Goal: Information Seeking & Learning: Learn about a topic

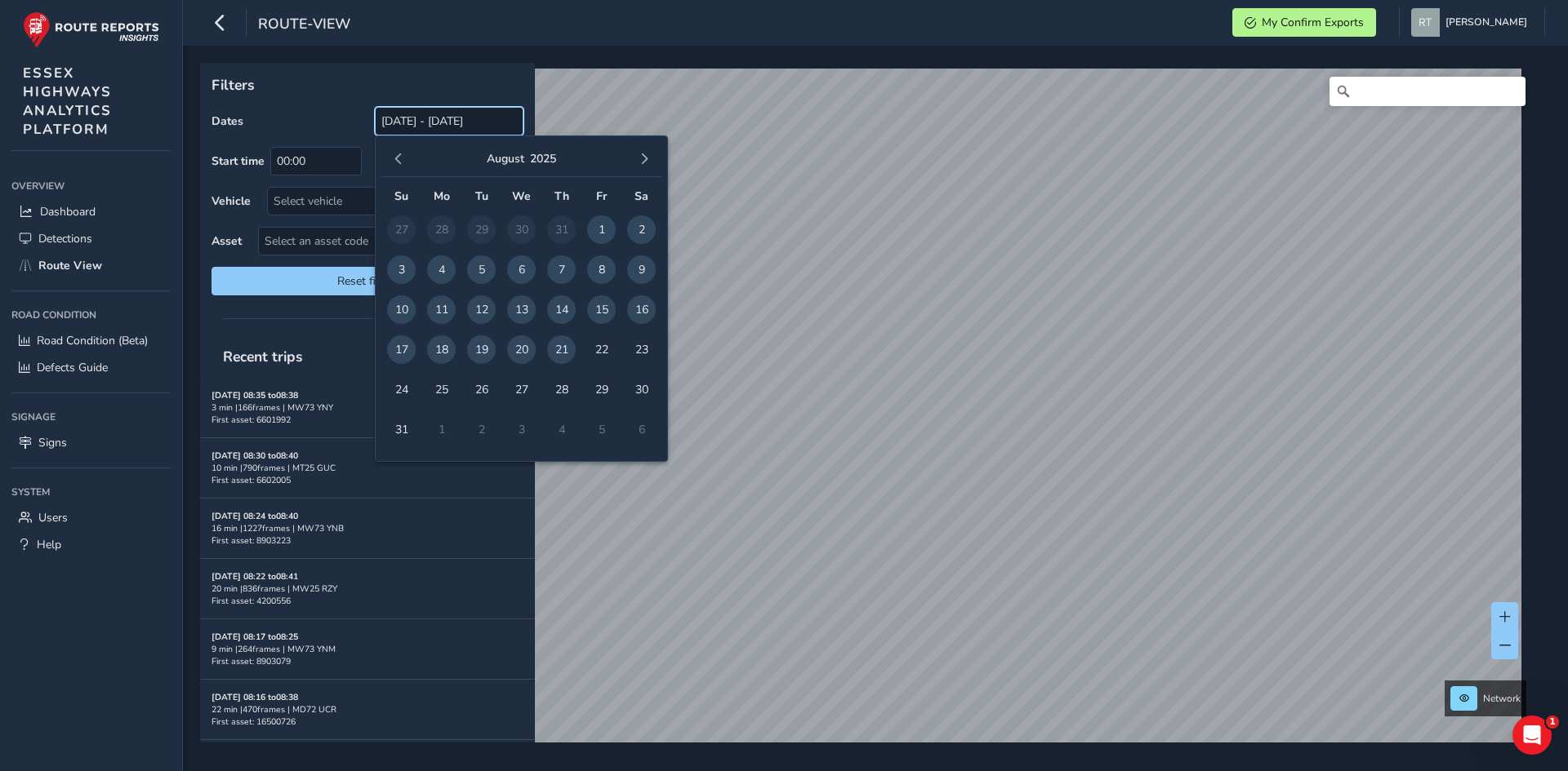
click at [420, 122] on input "[DATE] - [DATE]" at bounding box center [449, 121] width 148 height 29
click at [406, 158] on button "button" at bounding box center [398, 158] width 23 height 23
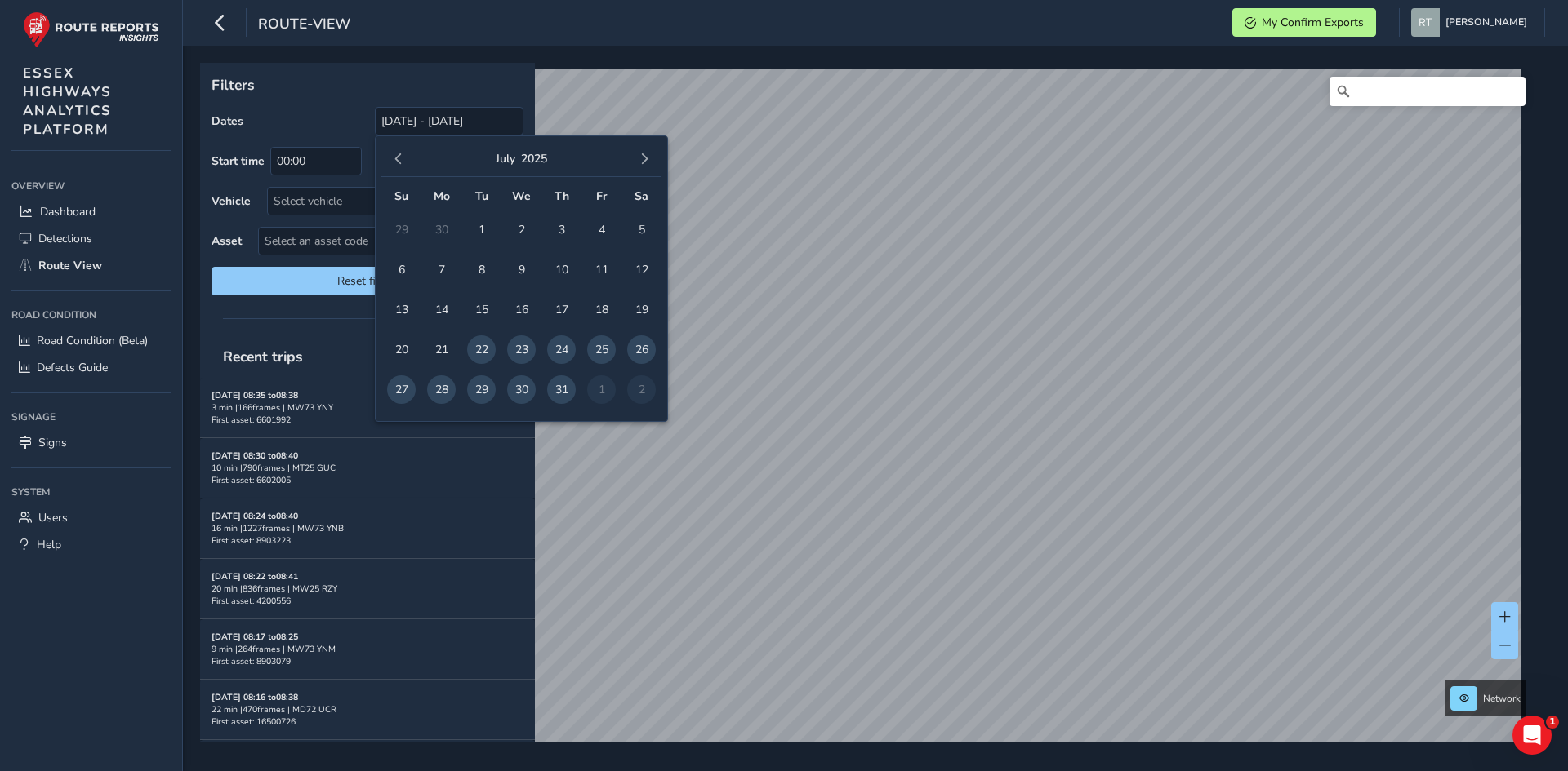
click at [406, 158] on button "button" at bounding box center [398, 158] width 23 height 23
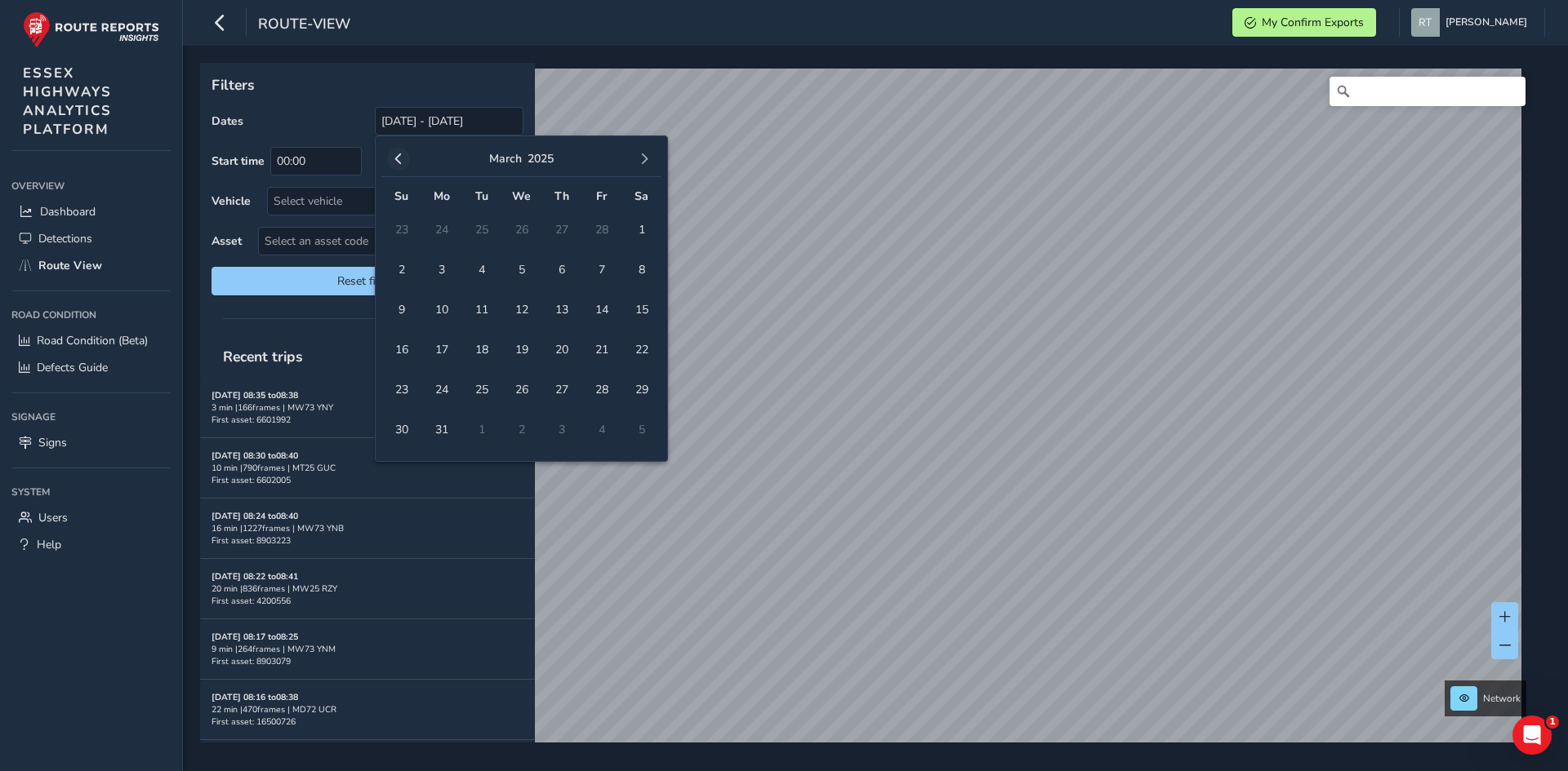
click at [408, 160] on button "button" at bounding box center [398, 158] width 23 height 23
click at [409, 160] on button "button" at bounding box center [398, 158] width 23 height 23
click at [524, 237] on span "1" at bounding box center [521, 230] width 29 height 29
click at [650, 157] on button "button" at bounding box center [644, 158] width 23 height 23
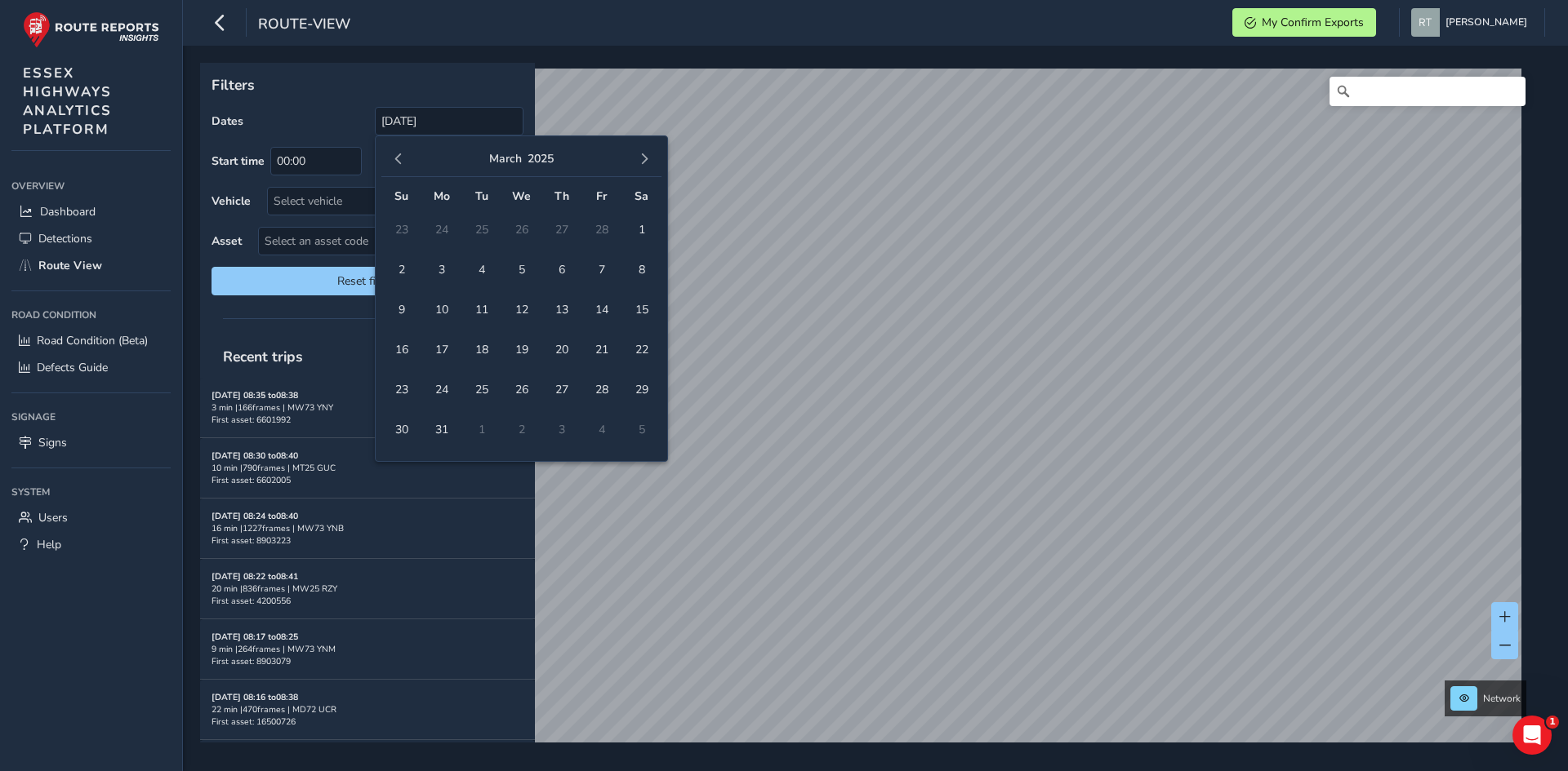
click at [650, 157] on button "button" at bounding box center [644, 158] width 23 height 23
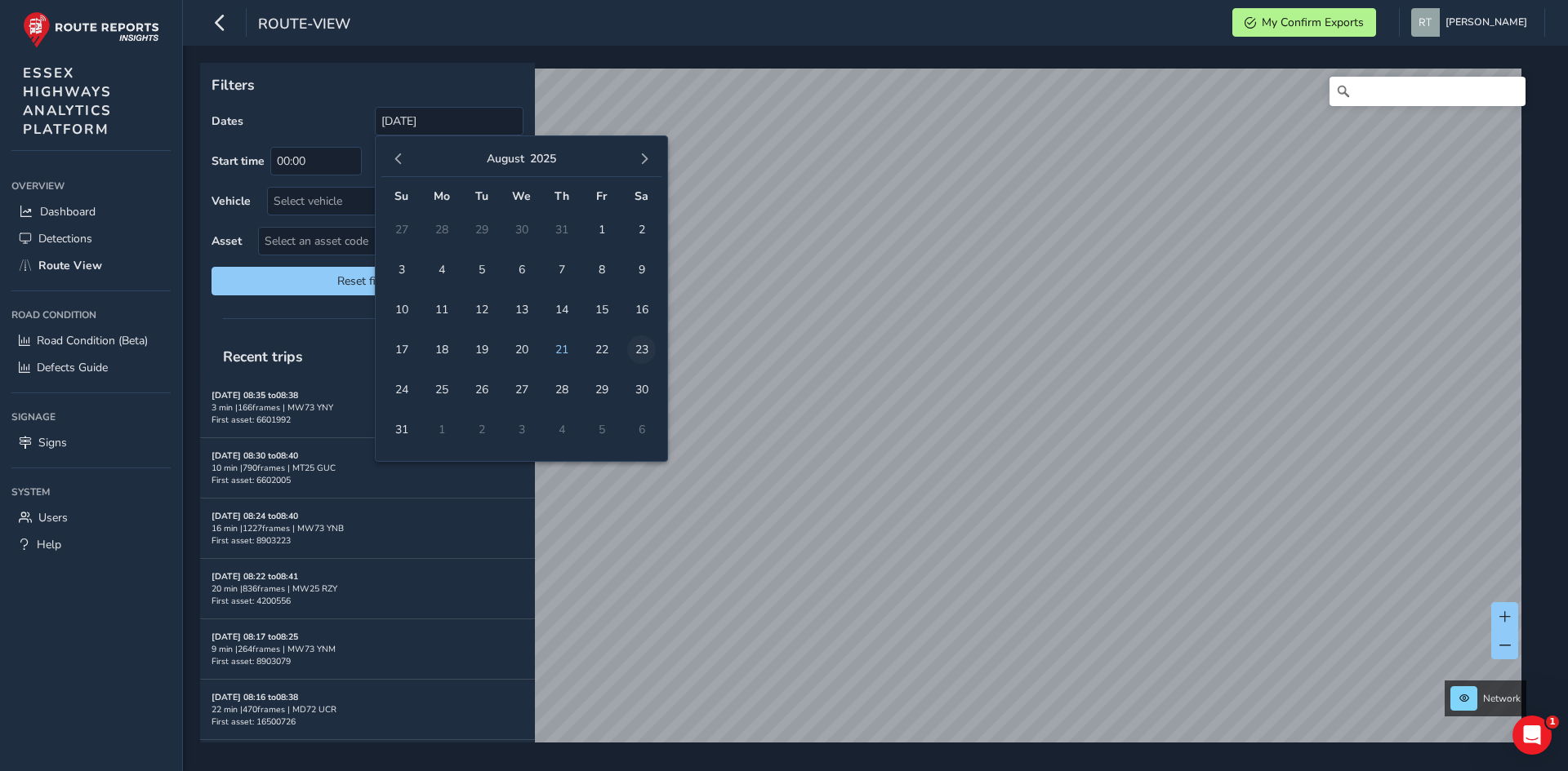
click at [645, 356] on span "23" at bounding box center [642, 350] width 29 height 29
type input "01/01/2025 - 23/08/2025"
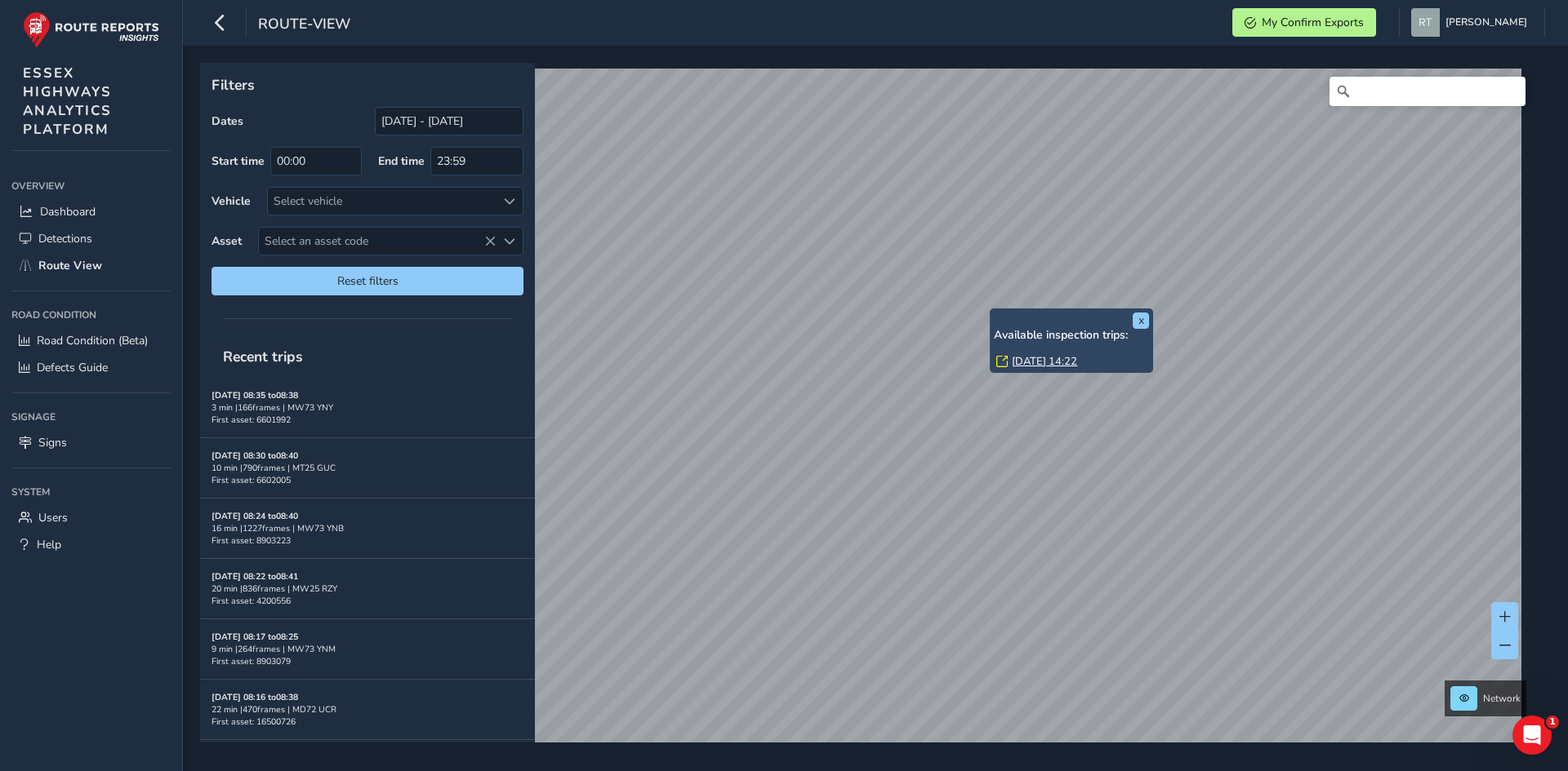
click at [1036, 362] on link "Thu, 3 Apr, 14:22" at bounding box center [1045, 361] width 65 height 14
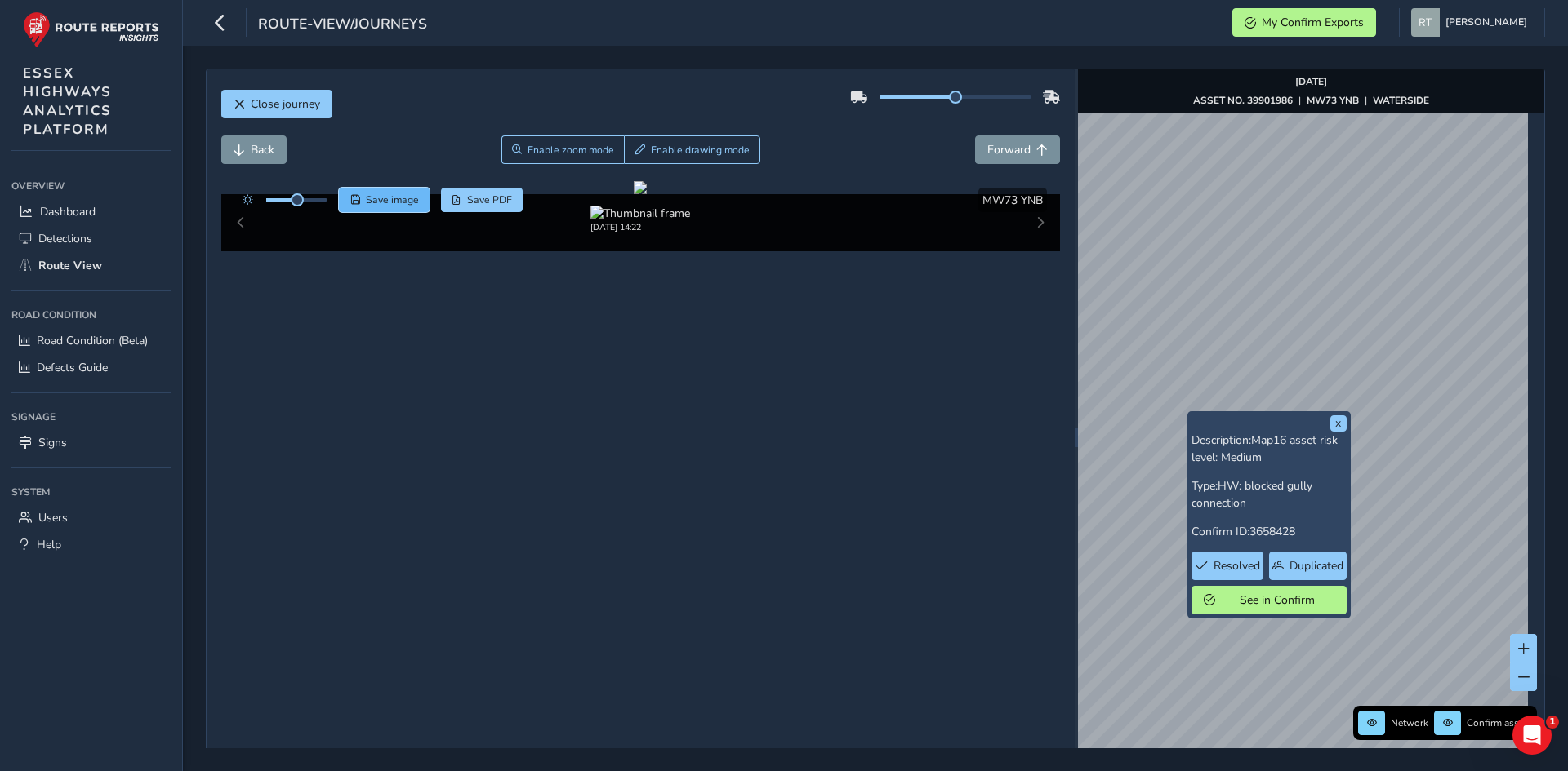
click at [386, 203] on span "Save image" at bounding box center [392, 200] width 53 height 13
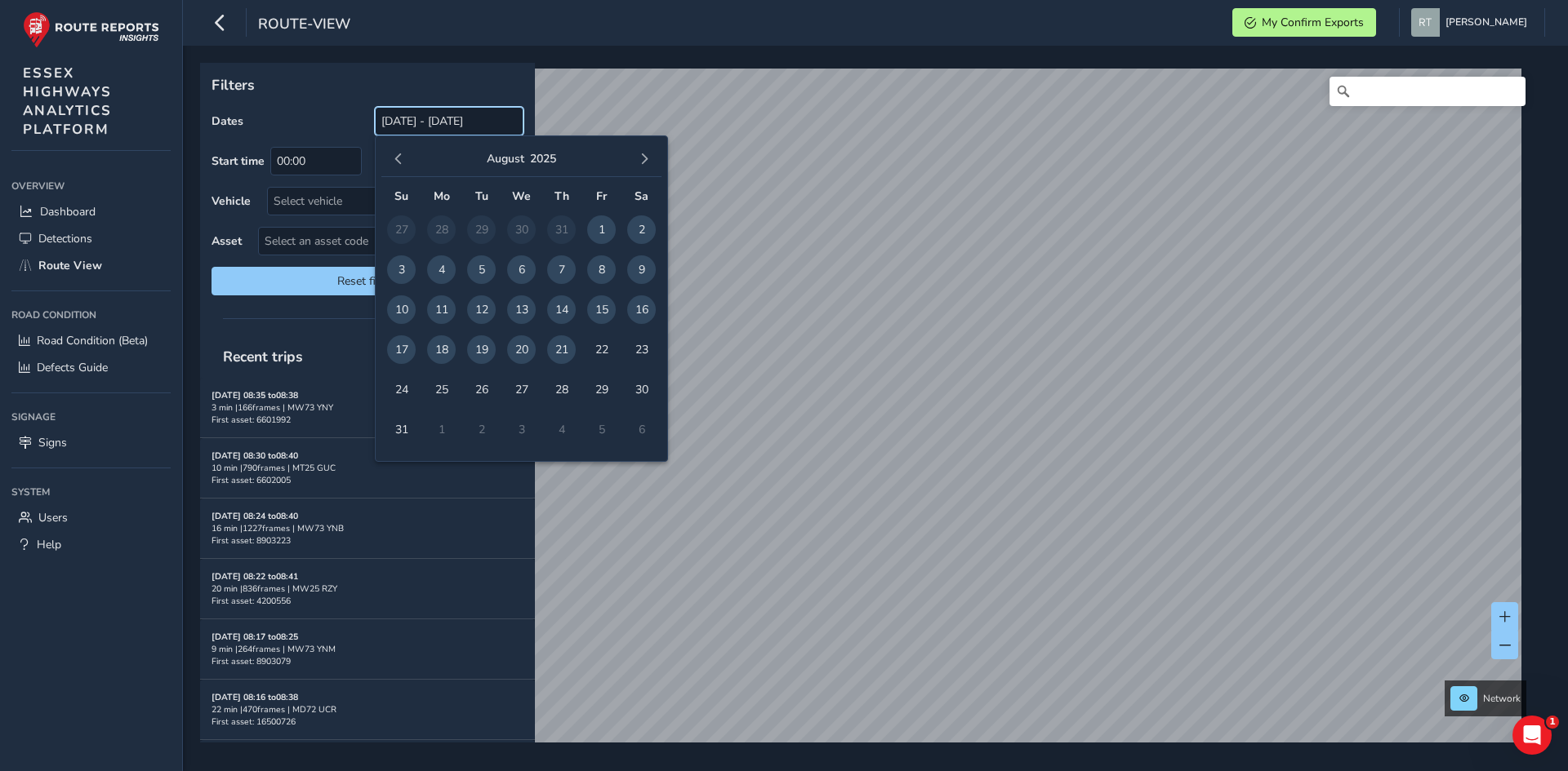
click at [423, 135] on input "[DATE] - [DATE]" at bounding box center [449, 121] width 148 height 29
click at [400, 157] on span "button" at bounding box center [398, 159] width 12 height 12
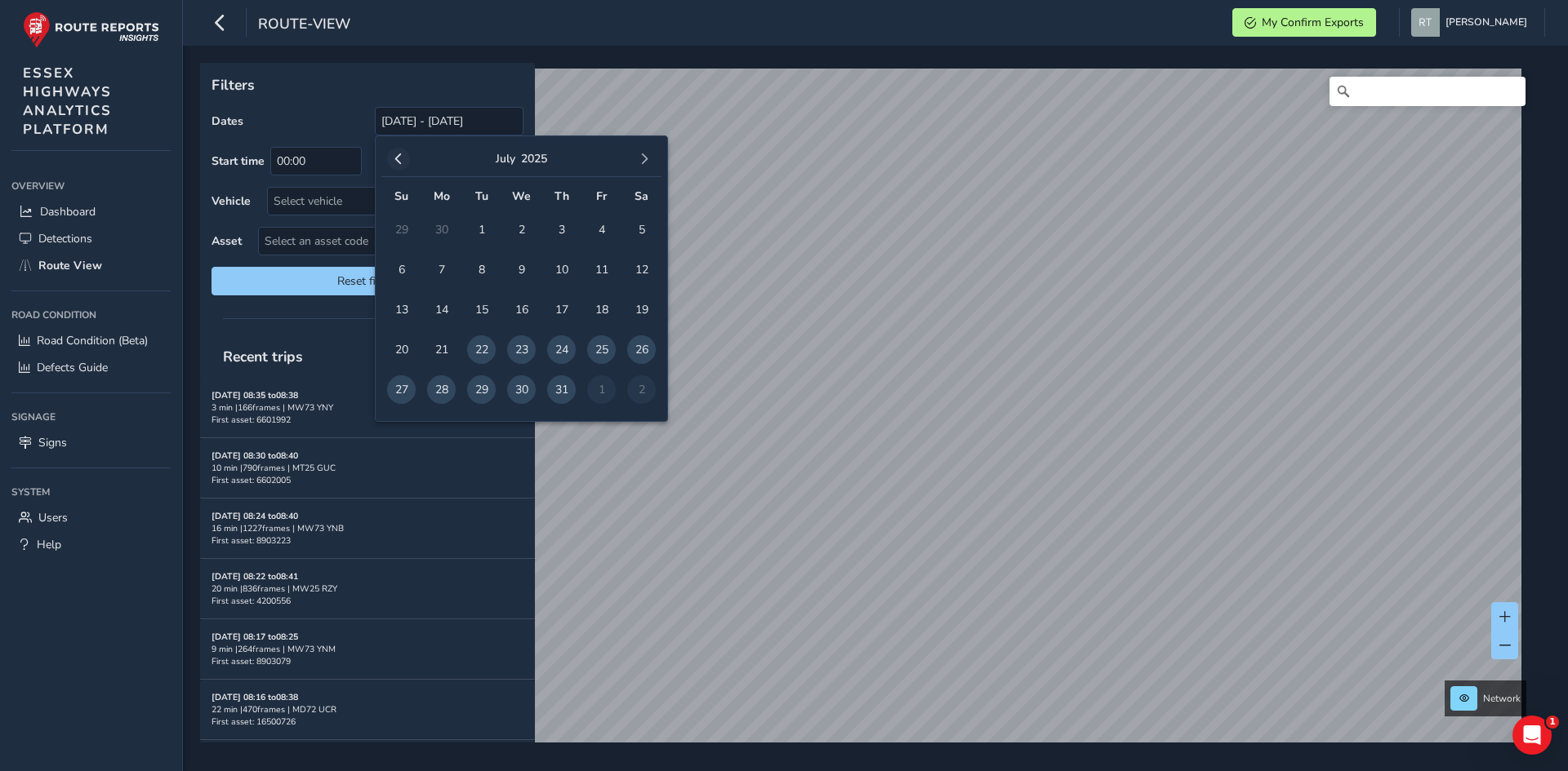
click at [400, 157] on span "button" at bounding box center [398, 159] width 12 height 12
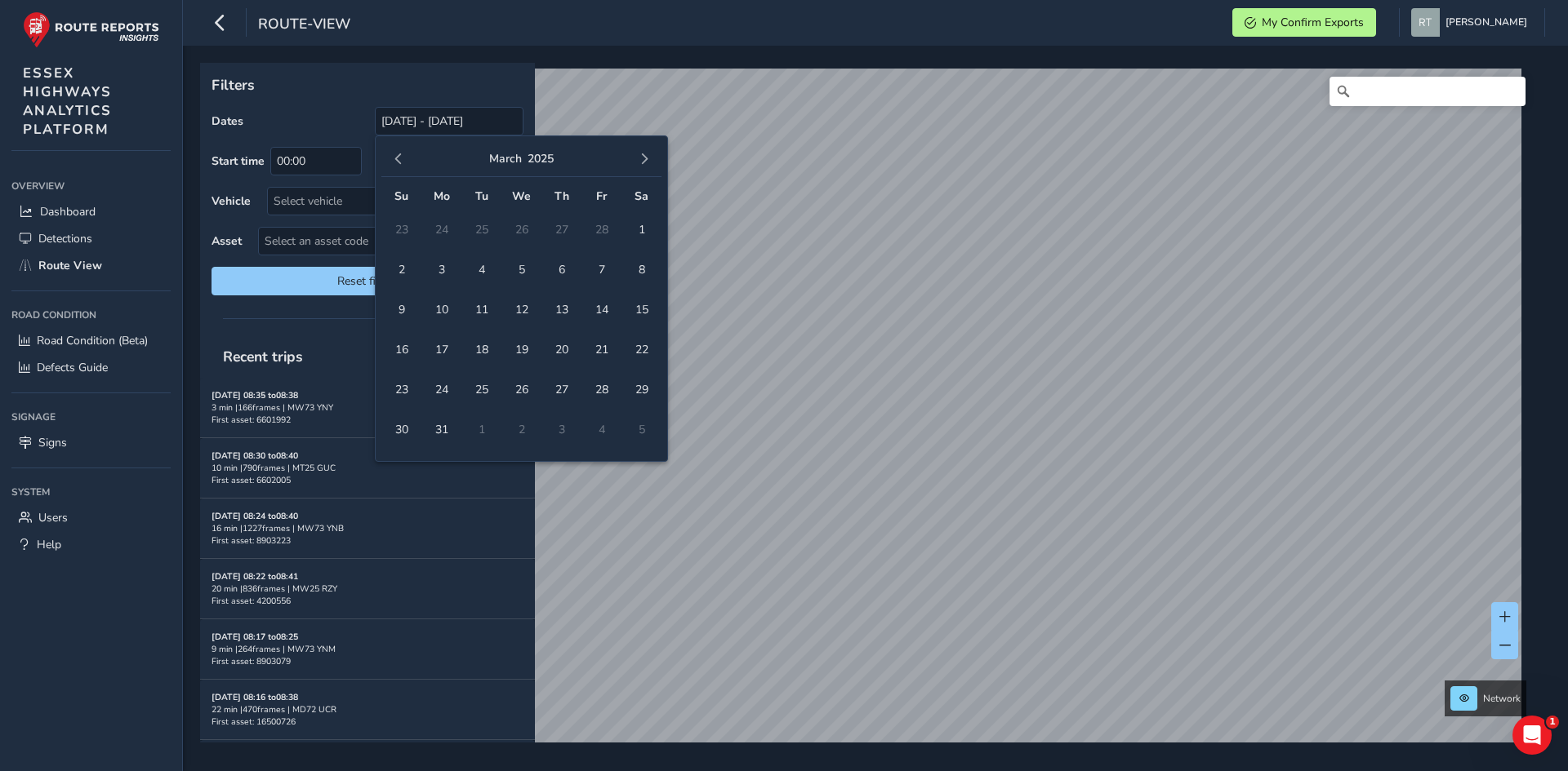
click at [400, 157] on span "button" at bounding box center [398, 159] width 12 height 12
click at [524, 231] on span "1" at bounding box center [521, 230] width 29 height 29
click at [652, 163] on button "button" at bounding box center [644, 158] width 23 height 23
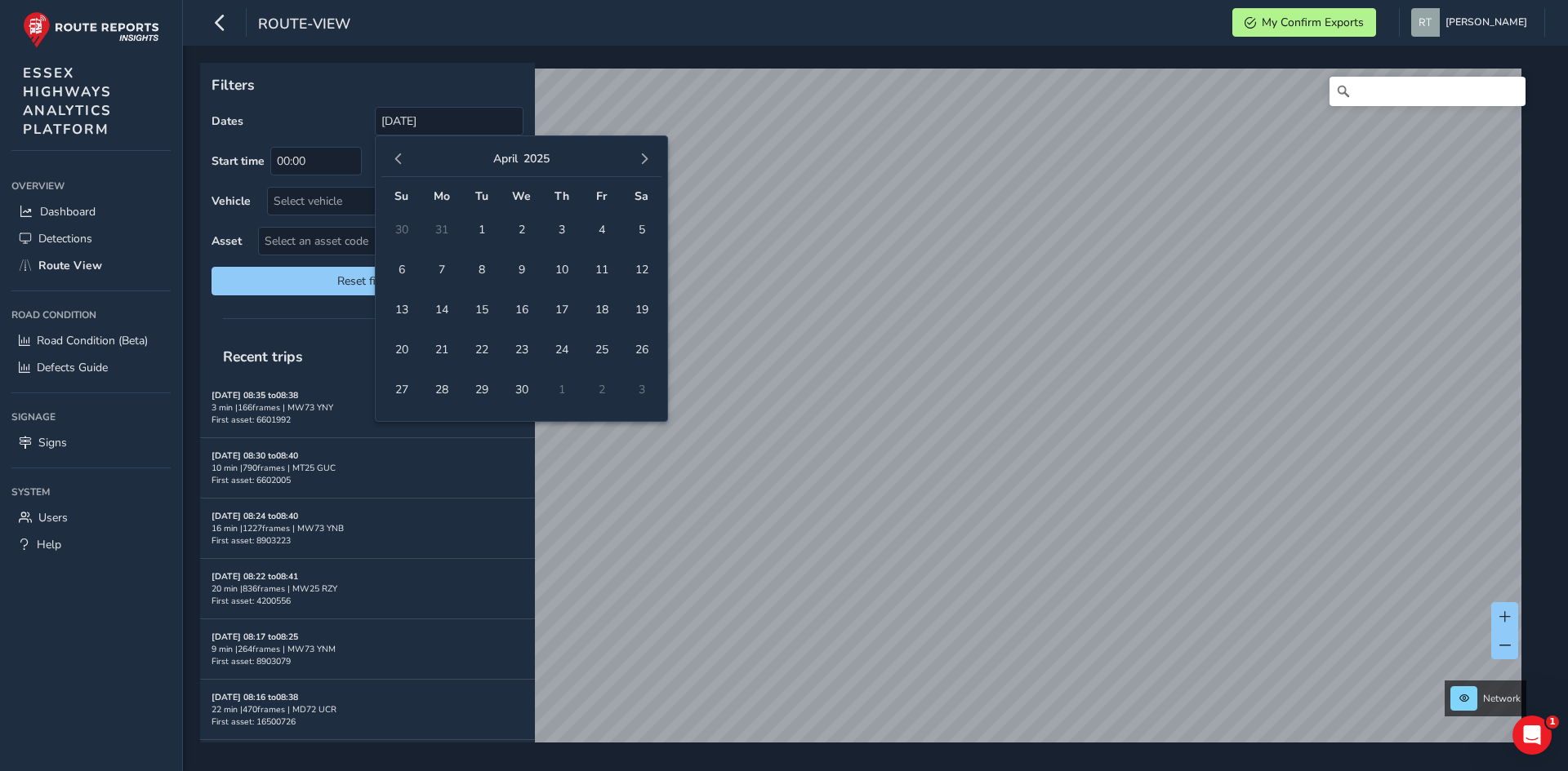
click at [652, 163] on button "button" at bounding box center [644, 158] width 23 height 23
click at [653, 163] on button "button" at bounding box center [644, 158] width 23 height 23
click at [642, 353] on span "23" at bounding box center [642, 350] width 29 height 29
type input "01/01/2025 - 23/08/2025"
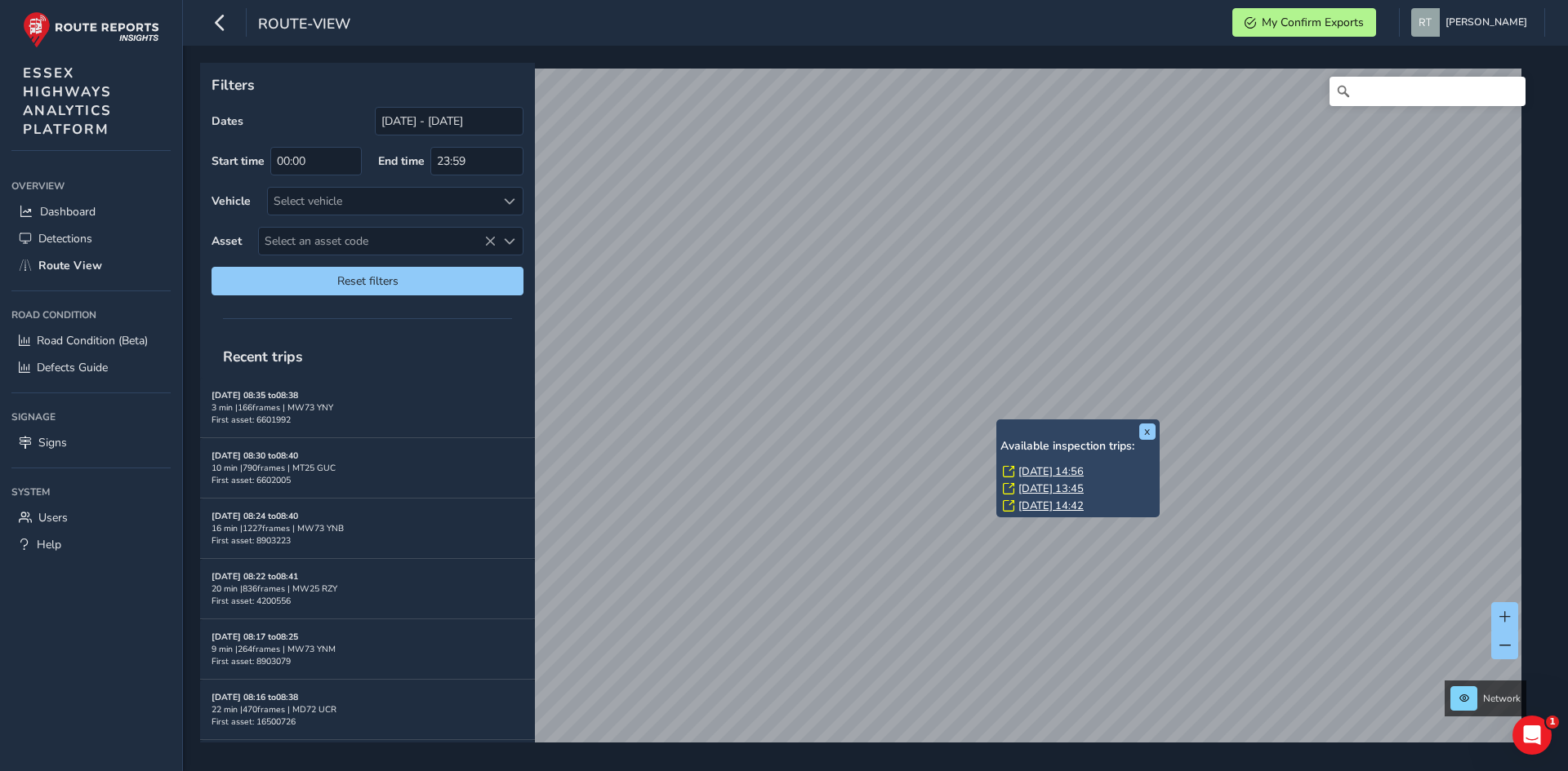
click at [1028, 468] on link "Thu, 3 Apr, 14:56" at bounding box center [1051, 471] width 65 height 14
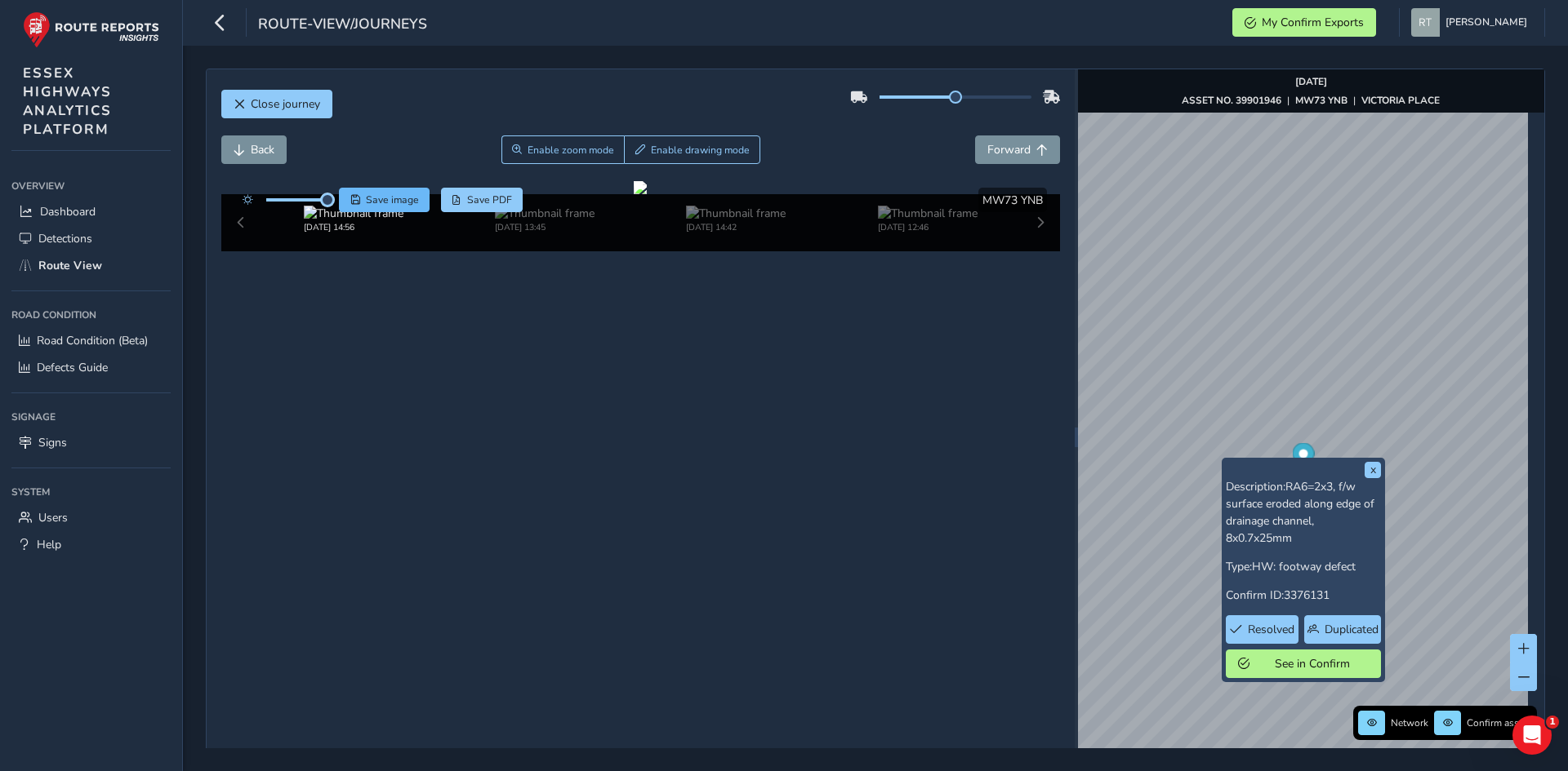
drag, startPoint x: 296, startPoint y: 199, endPoint x: 354, endPoint y: 197, distance: 58.0
click at [354, 197] on div "Save image Save PDF" at bounding box center [378, 199] width 289 height 24
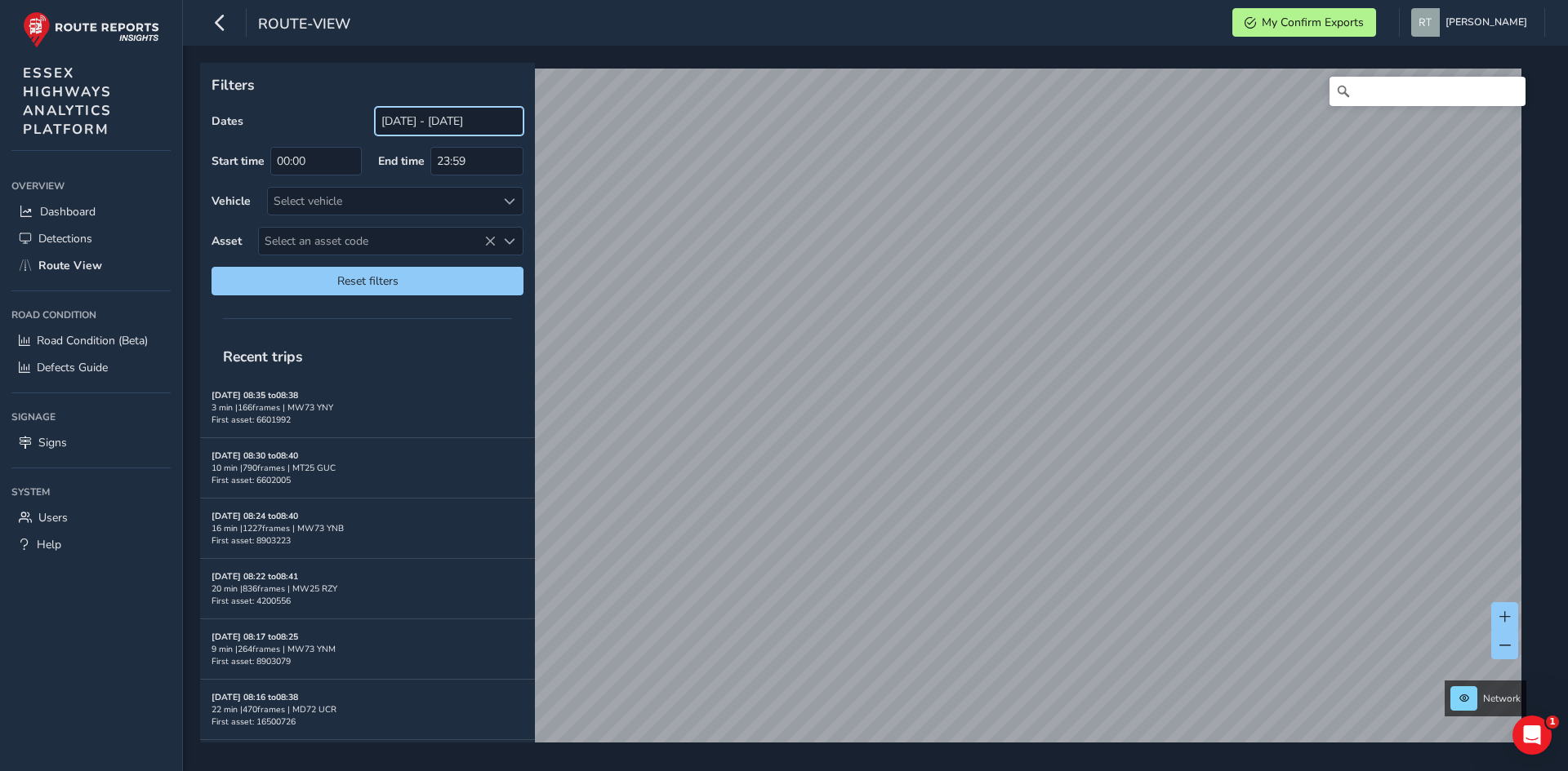
click at [438, 129] on input "[DATE] - [DATE]" at bounding box center [449, 121] width 148 height 29
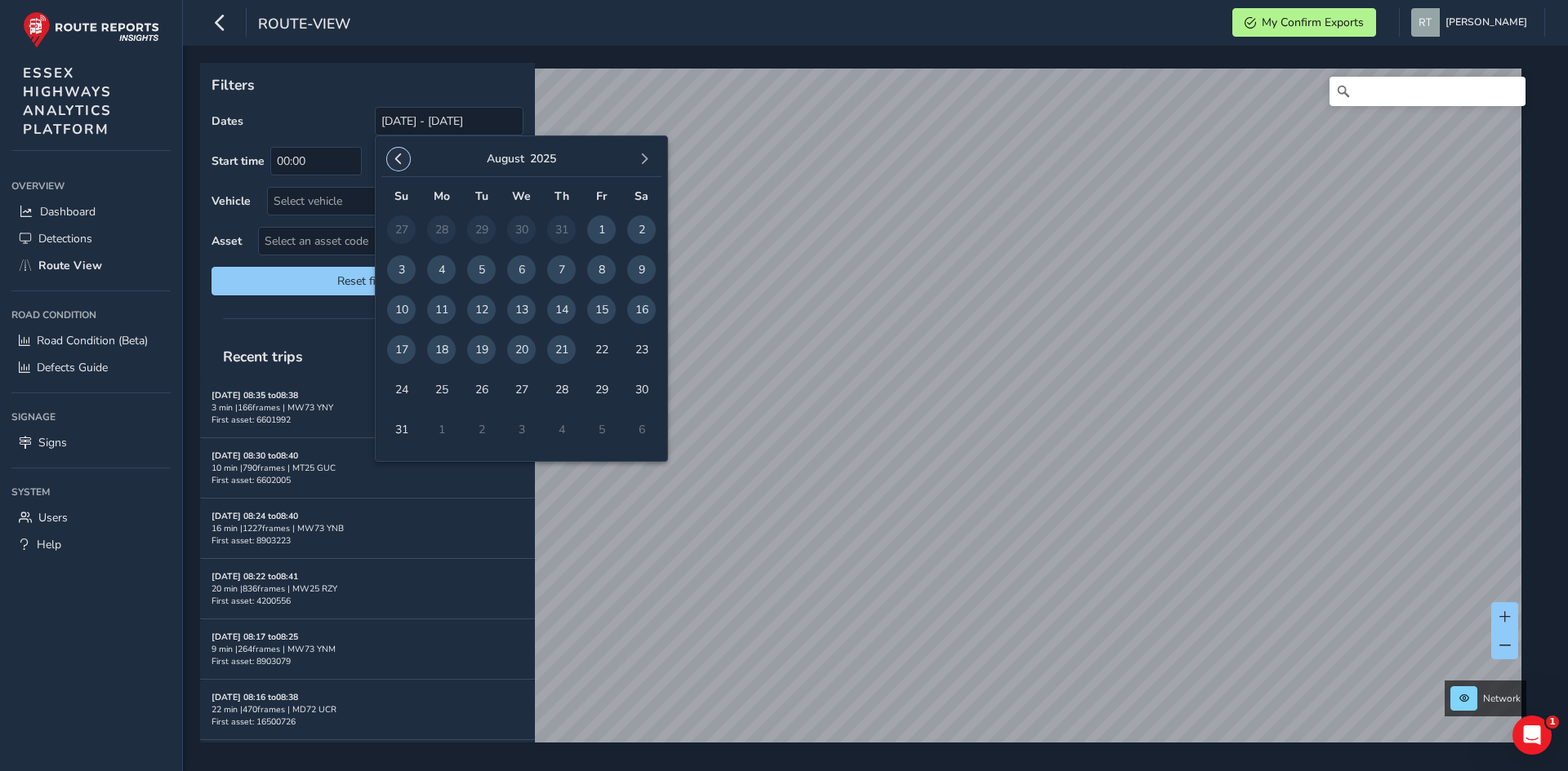
click at [404, 162] on button "button" at bounding box center [398, 158] width 23 height 23
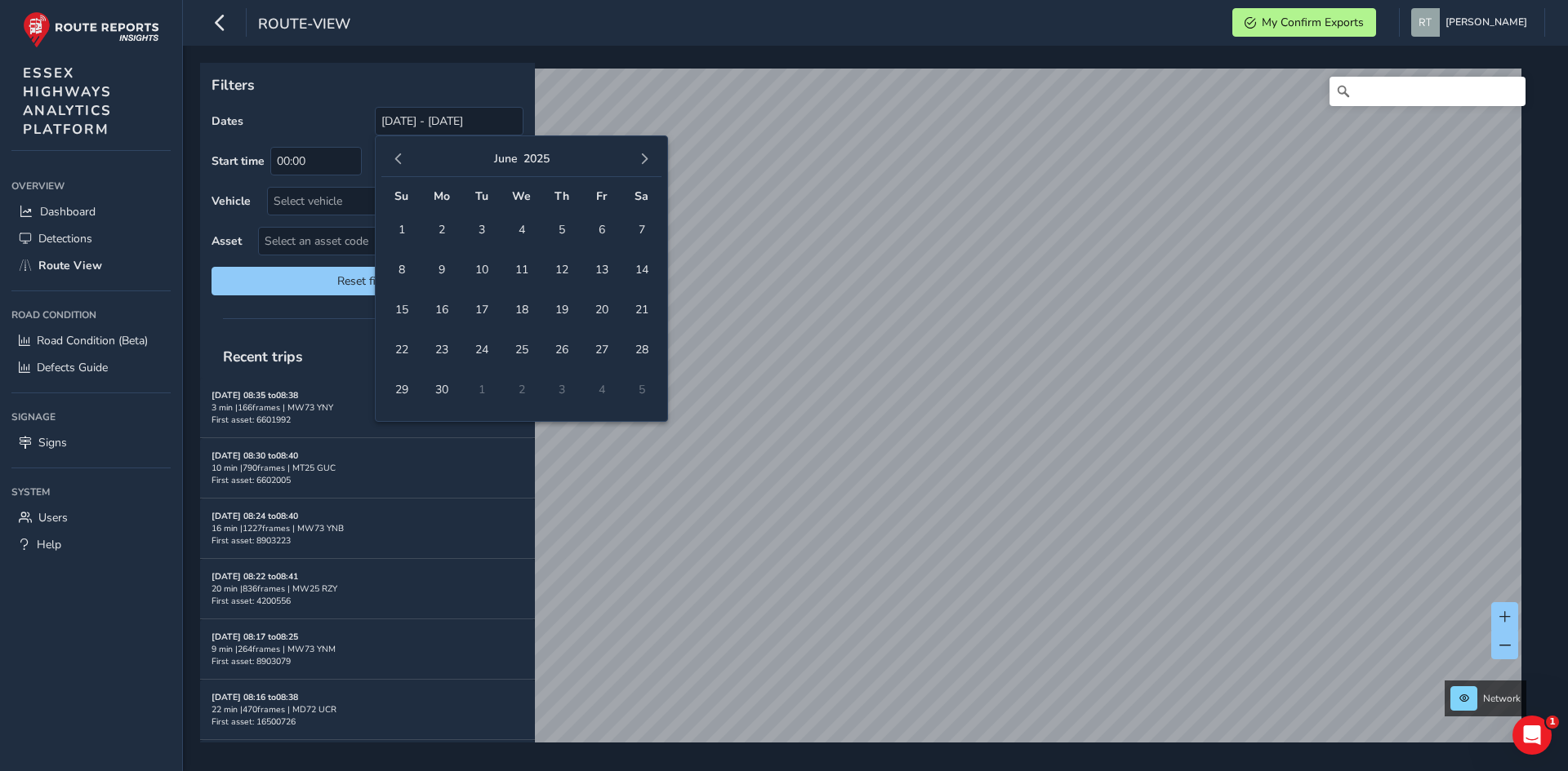
click at [404, 162] on button "button" at bounding box center [398, 158] width 23 height 23
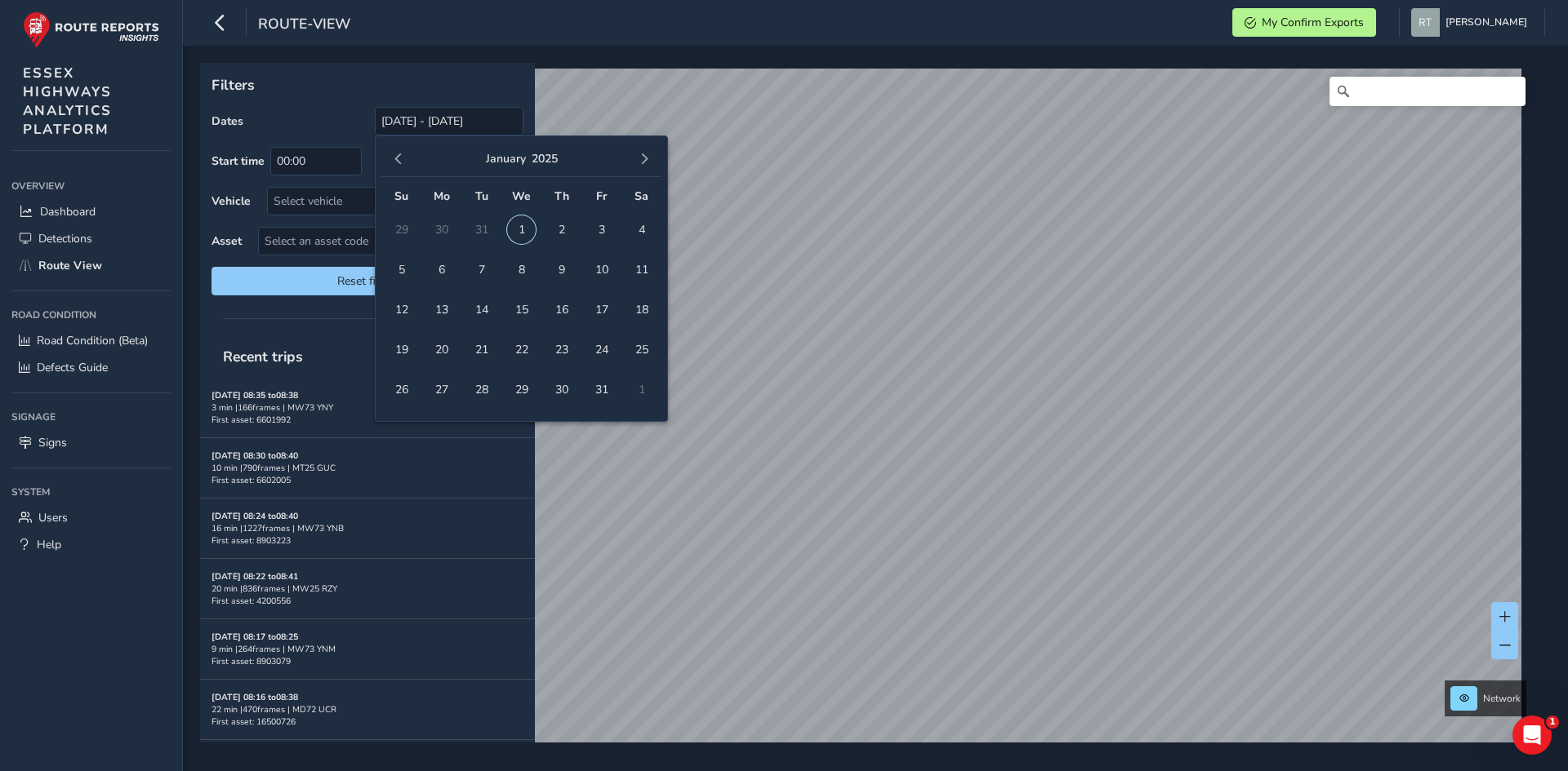
click at [522, 229] on span "1" at bounding box center [521, 230] width 29 height 29
click at [647, 162] on span "button" at bounding box center [644, 159] width 12 height 12
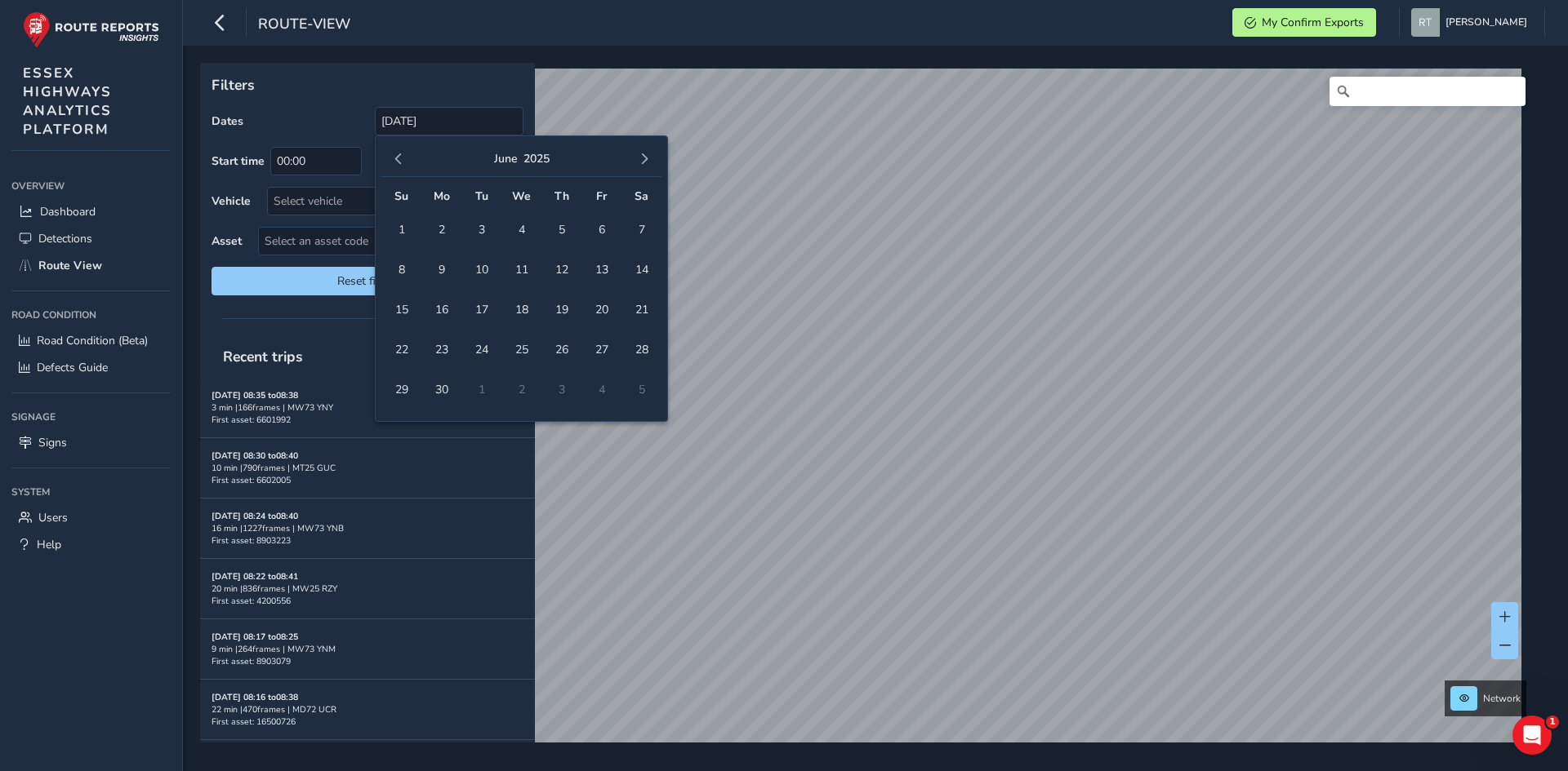
click at [647, 162] on span "button" at bounding box center [644, 159] width 12 height 12
click at [645, 304] on span "20" at bounding box center [642, 310] width 29 height 29
type input "01/01/2025 - 20/09/2025"
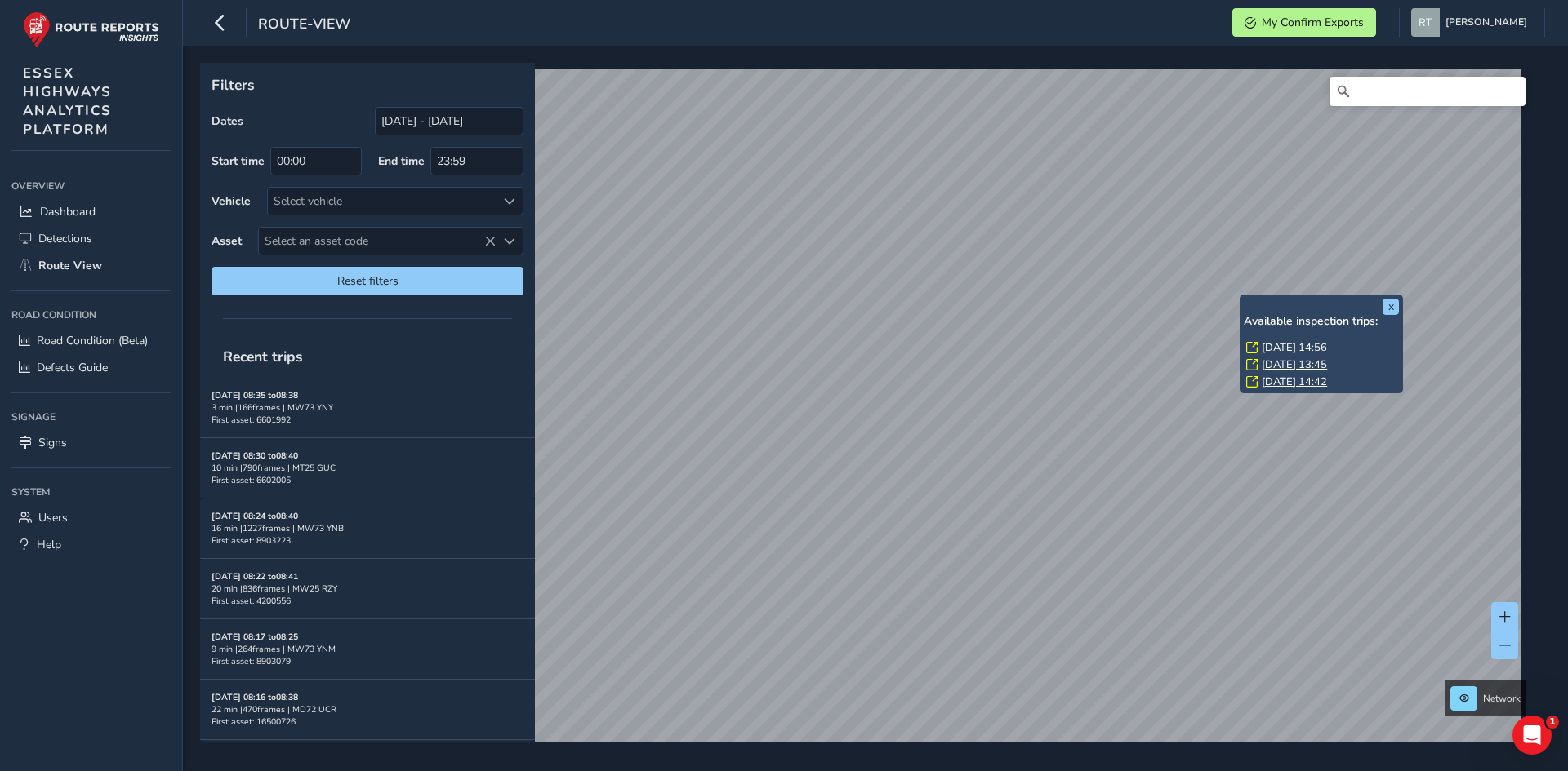
click at [1271, 344] on link "Thu, 3 Apr, 14:56" at bounding box center [1295, 347] width 65 height 14
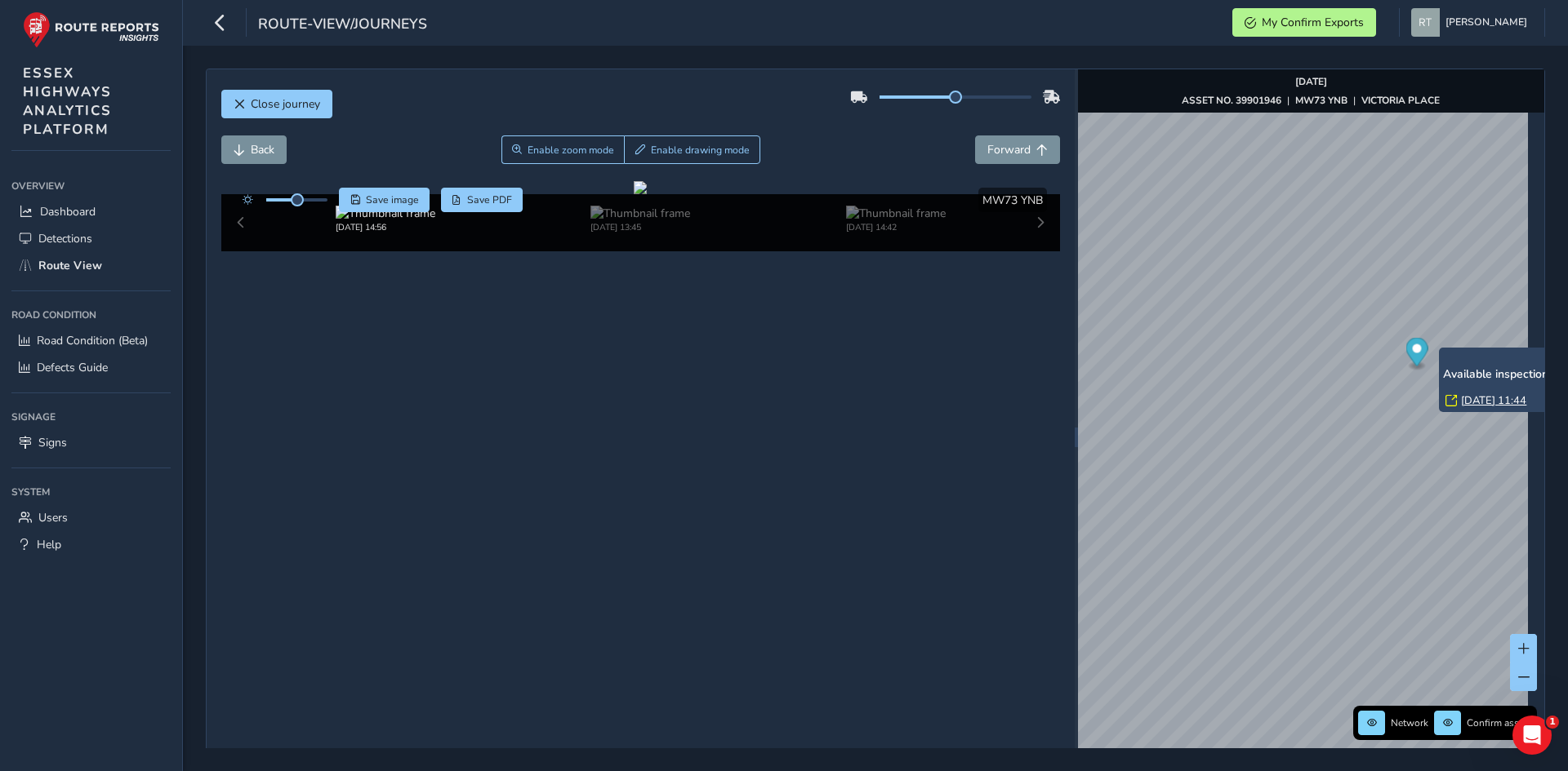
click at [1468, 400] on link "Tue, 27 May, 11:44" at bounding box center [1494, 401] width 65 height 14
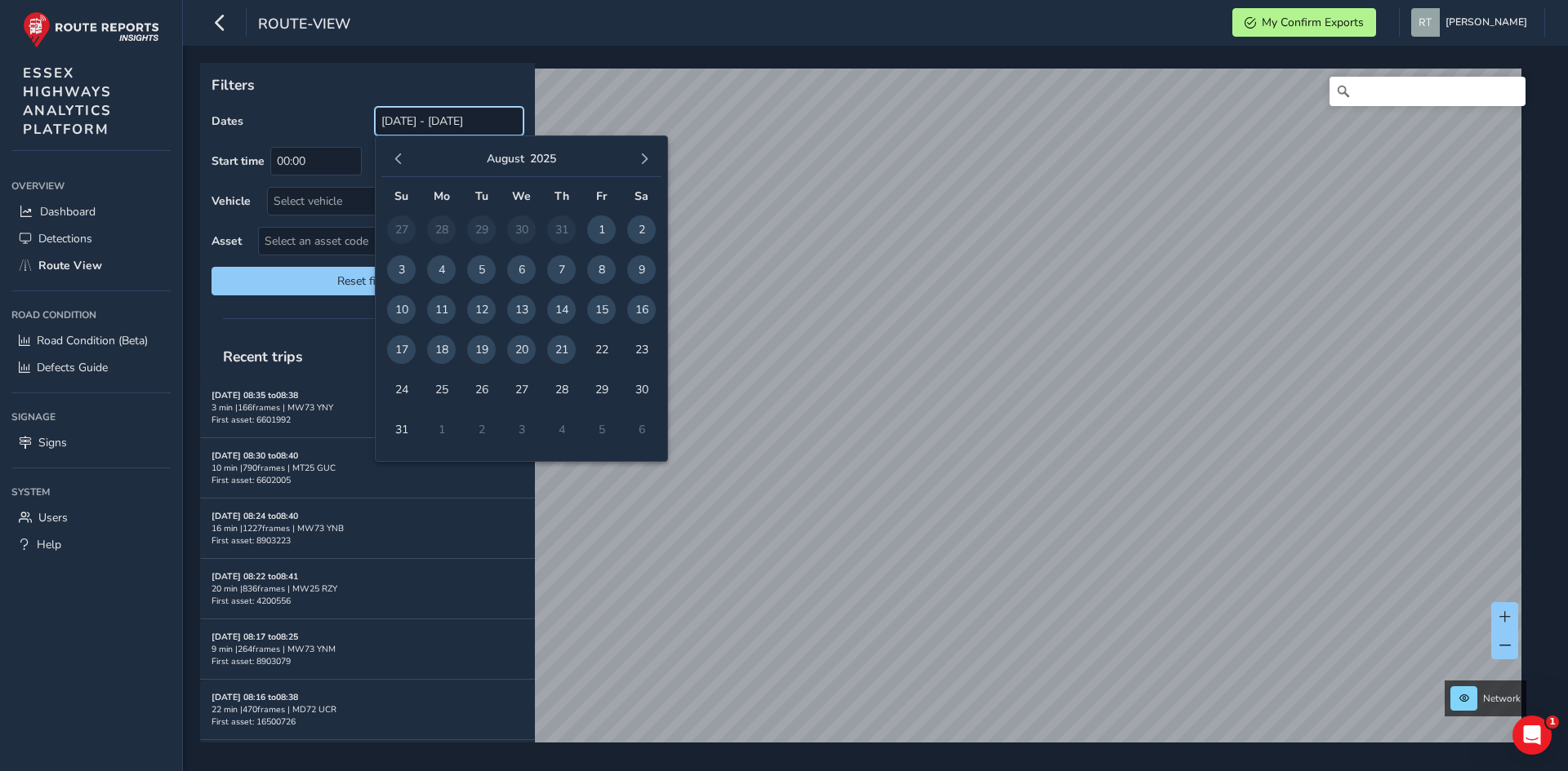
click at [429, 128] on input "[DATE] - [DATE]" at bounding box center [449, 121] width 148 height 29
click at [399, 168] on button "button" at bounding box center [398, 158] width 23 height 23
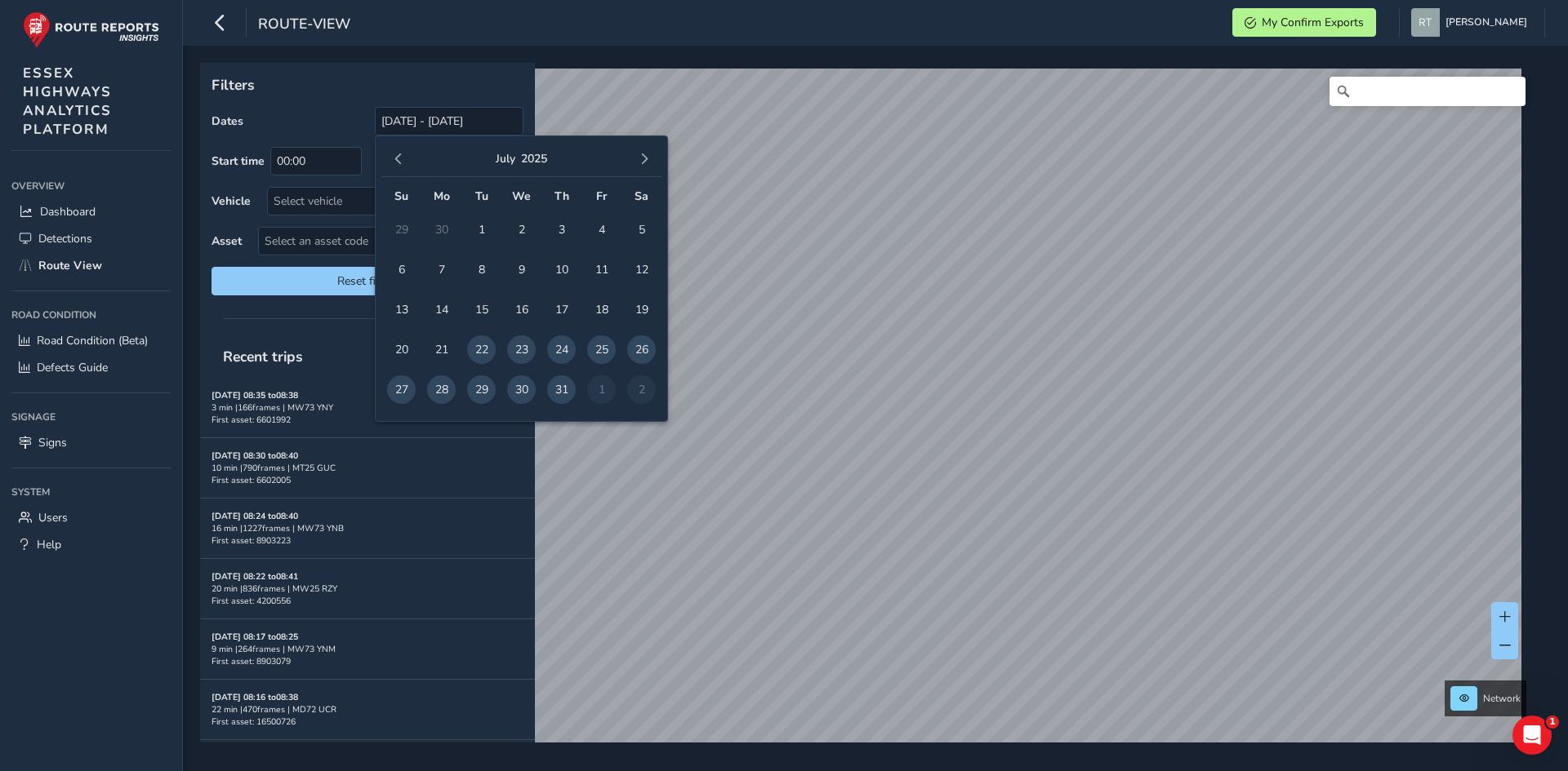
click at [399, 168] on button "button" at bounding box center [398, 158] width 23 height 23
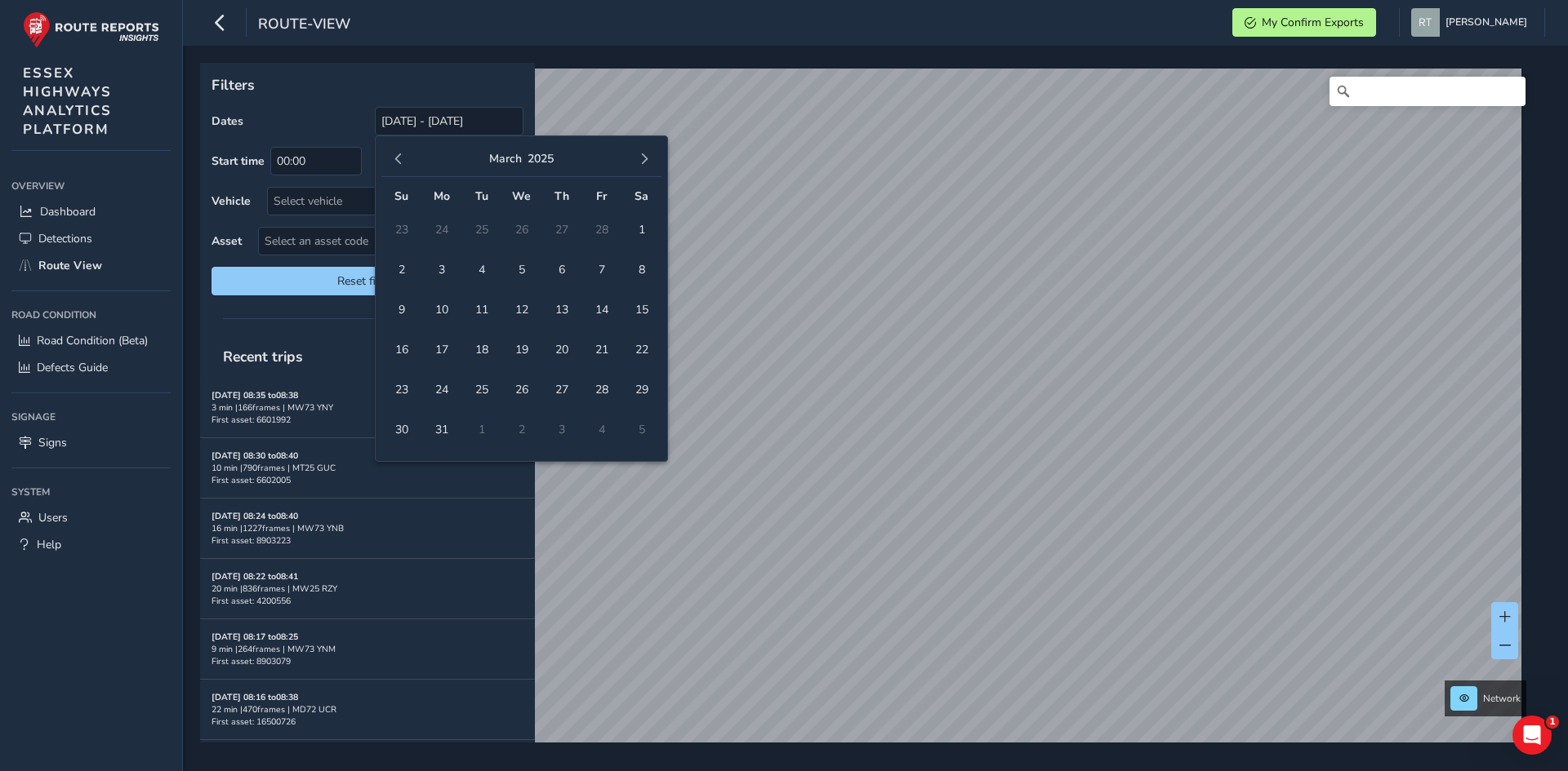
click at [399, 168] on button "button" at bounding box center [398, 158] width 23 height 23
click at [526, 230] on span "1" at bounding box center [521, 230] width 29 height 29
click at [642, 162] on span "button" at bounding box center [644, 159] width 12 height 12
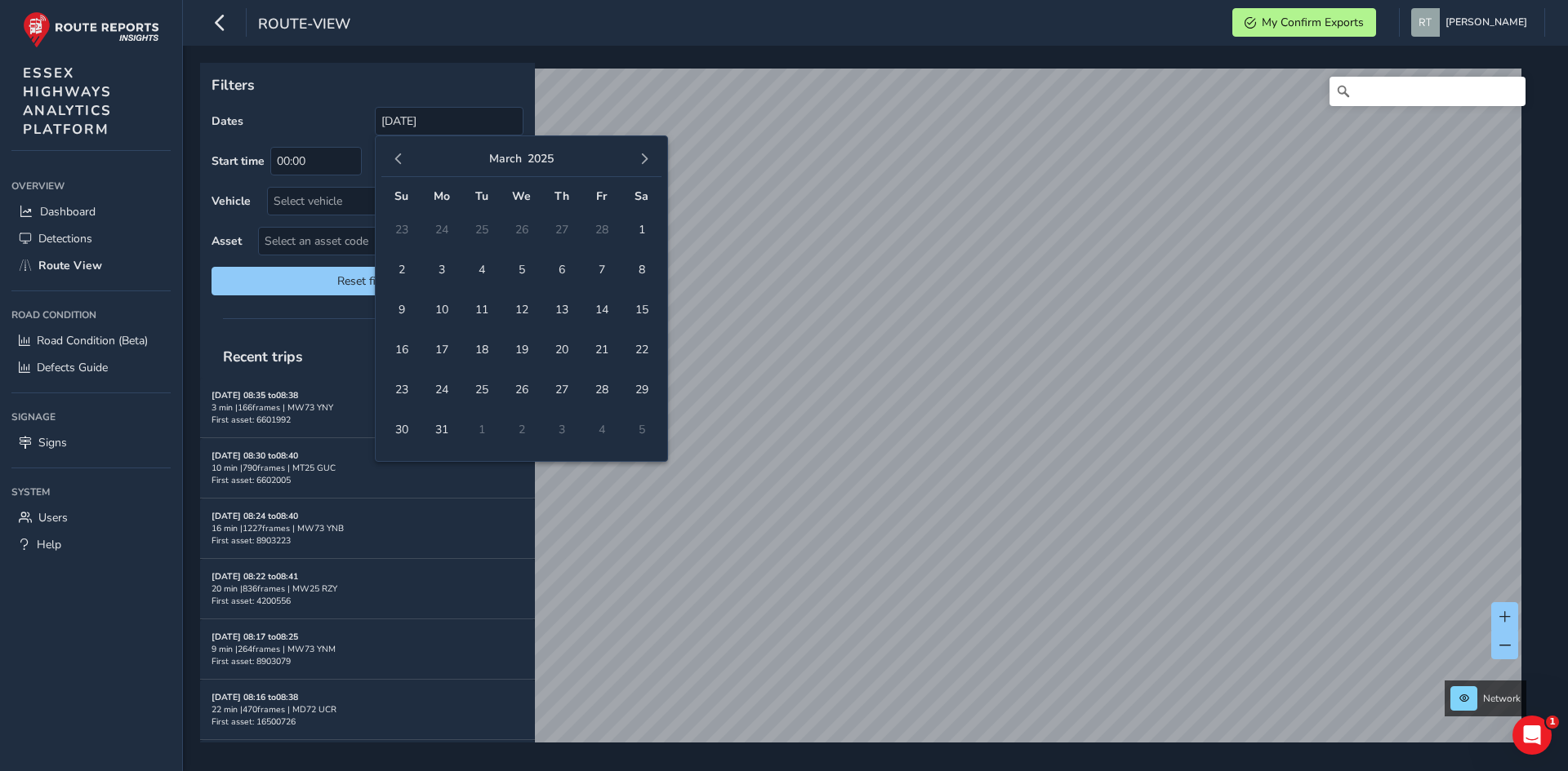
click at [642, 162] on span "button" at bounding box center [644, 159] width 12 height 12
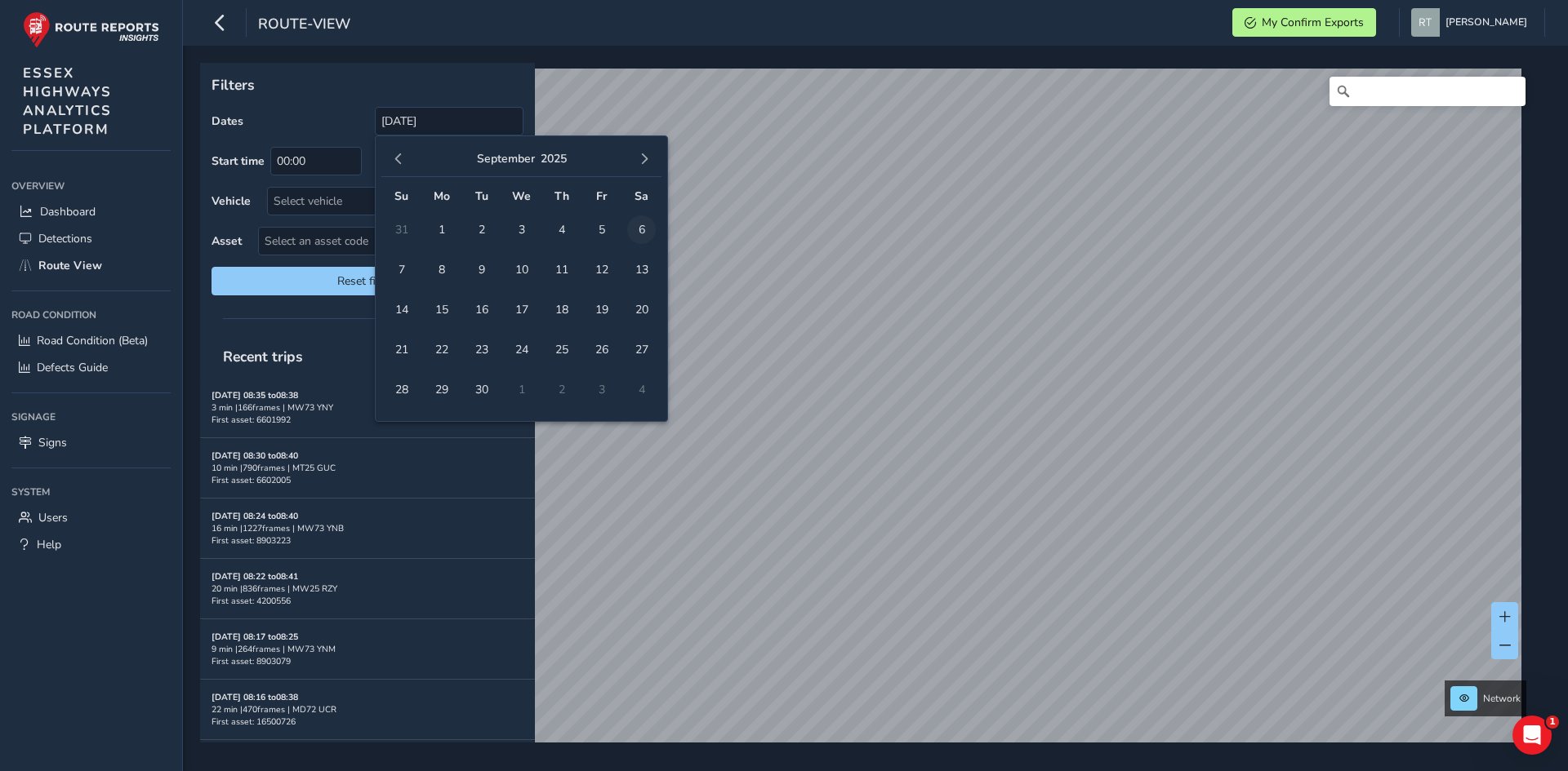
click at [638, 224] on span "6" at bounding box center [642, 230] width 29 height 29
type input "01/01/2025 - 06/09/2025"
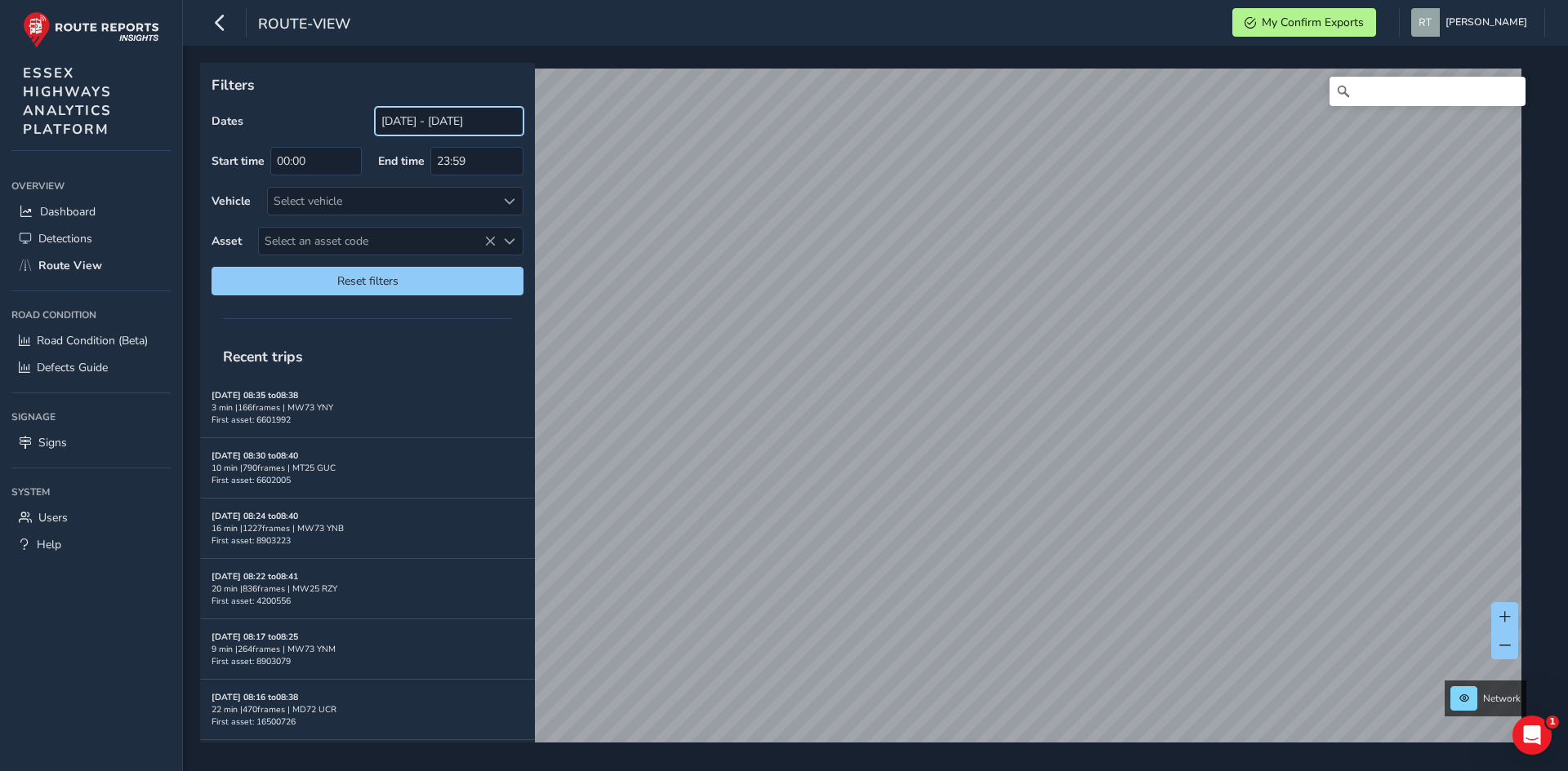
click at [404, 124] on input "[DATE] - [DATE]" at bounding box center [449, 121] width 148 height 29
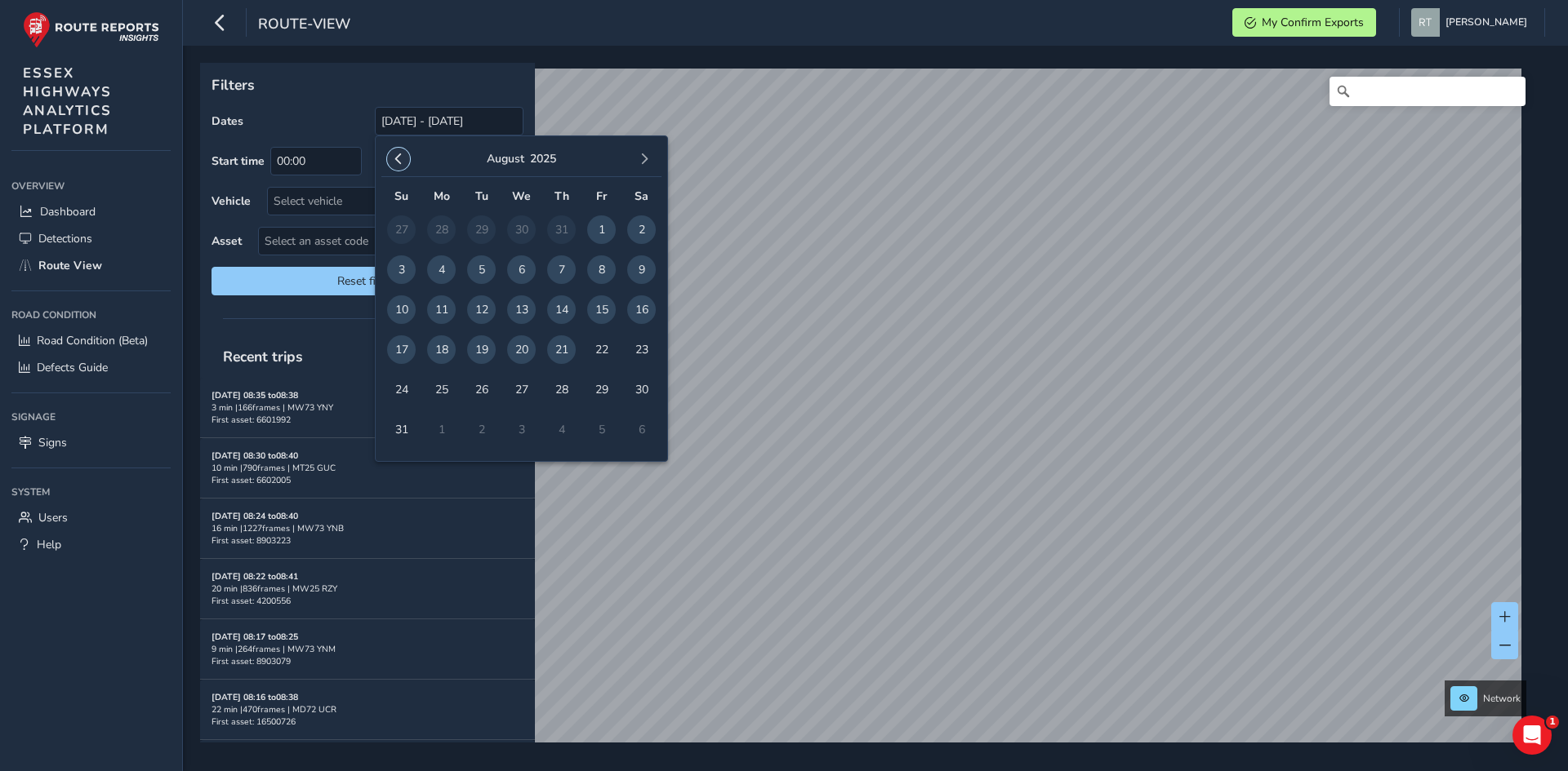
click at [392, 156] on button "button" at bounding box center [398, 158] width 23 height 23
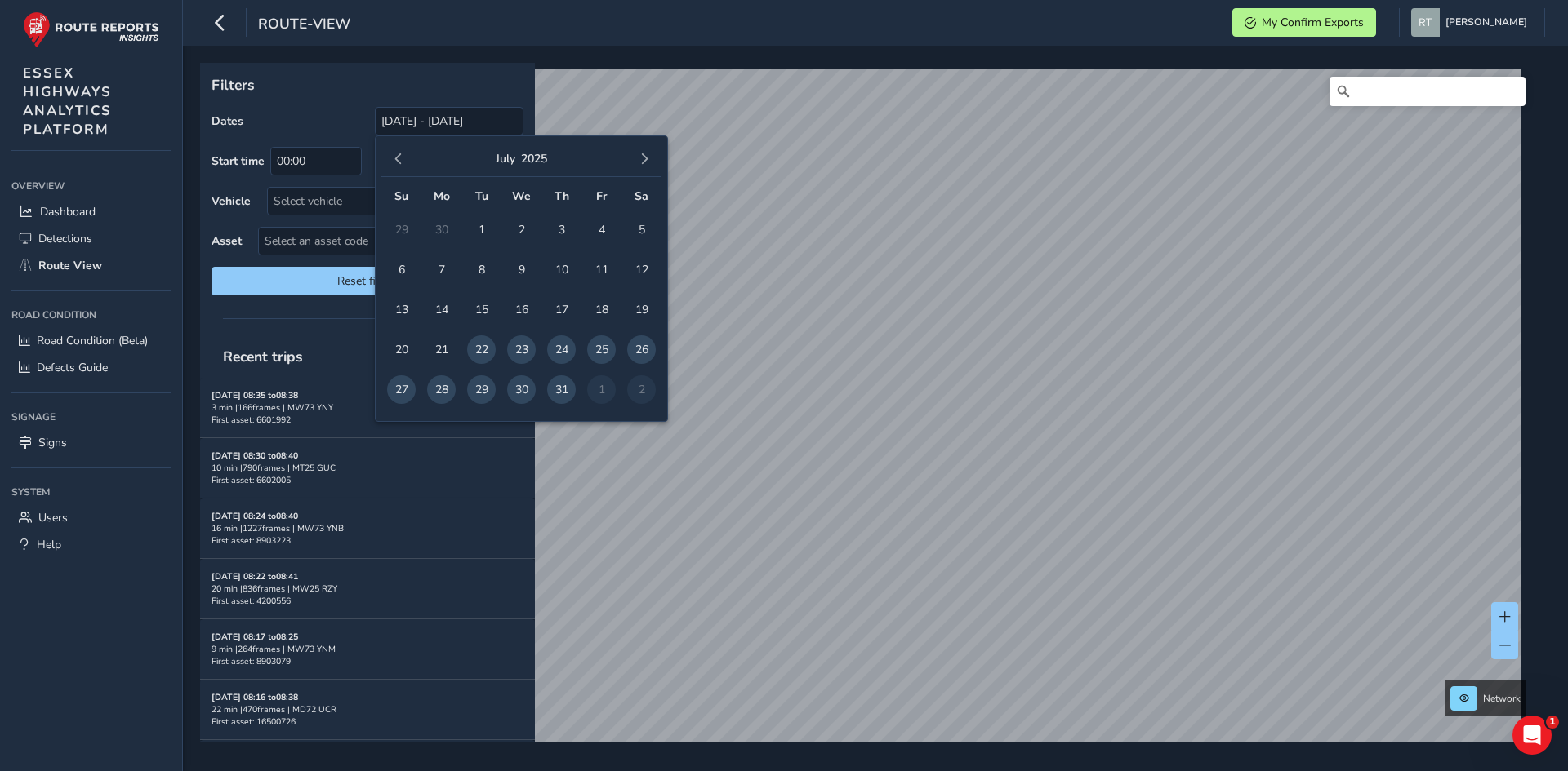
click at [392, 156] on button "button" at bounding box center [398, 158] width 23 height 23
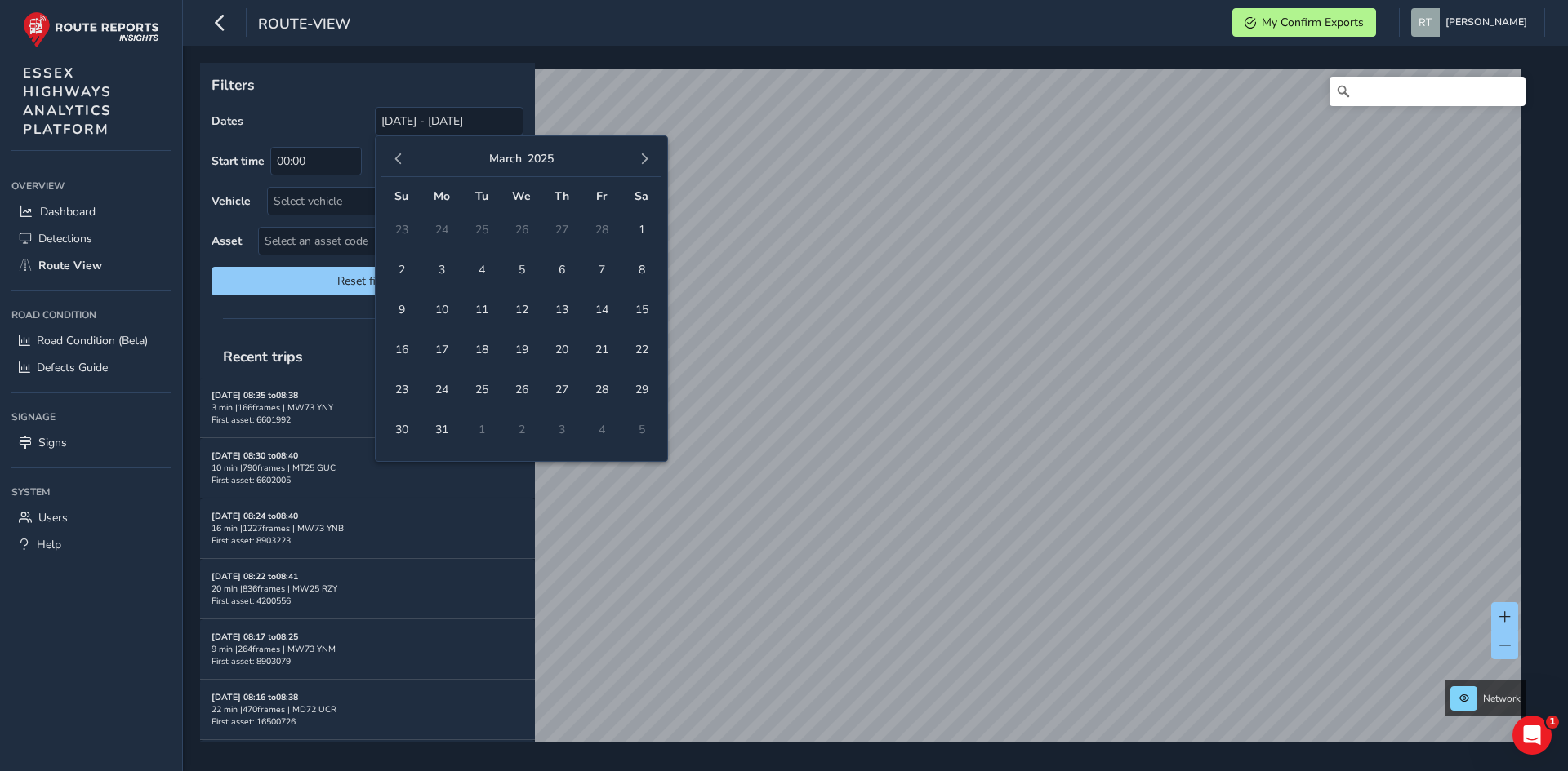
click at [392, 156] on button "button" at bounding box center [398, 158] width 23 height 23
click at [512, 230] on span "1" at bounding box center [521, 230] width 29 height 29
click at [638, 169] on button "button" at bounding box center [644, 158] width 23 height 23
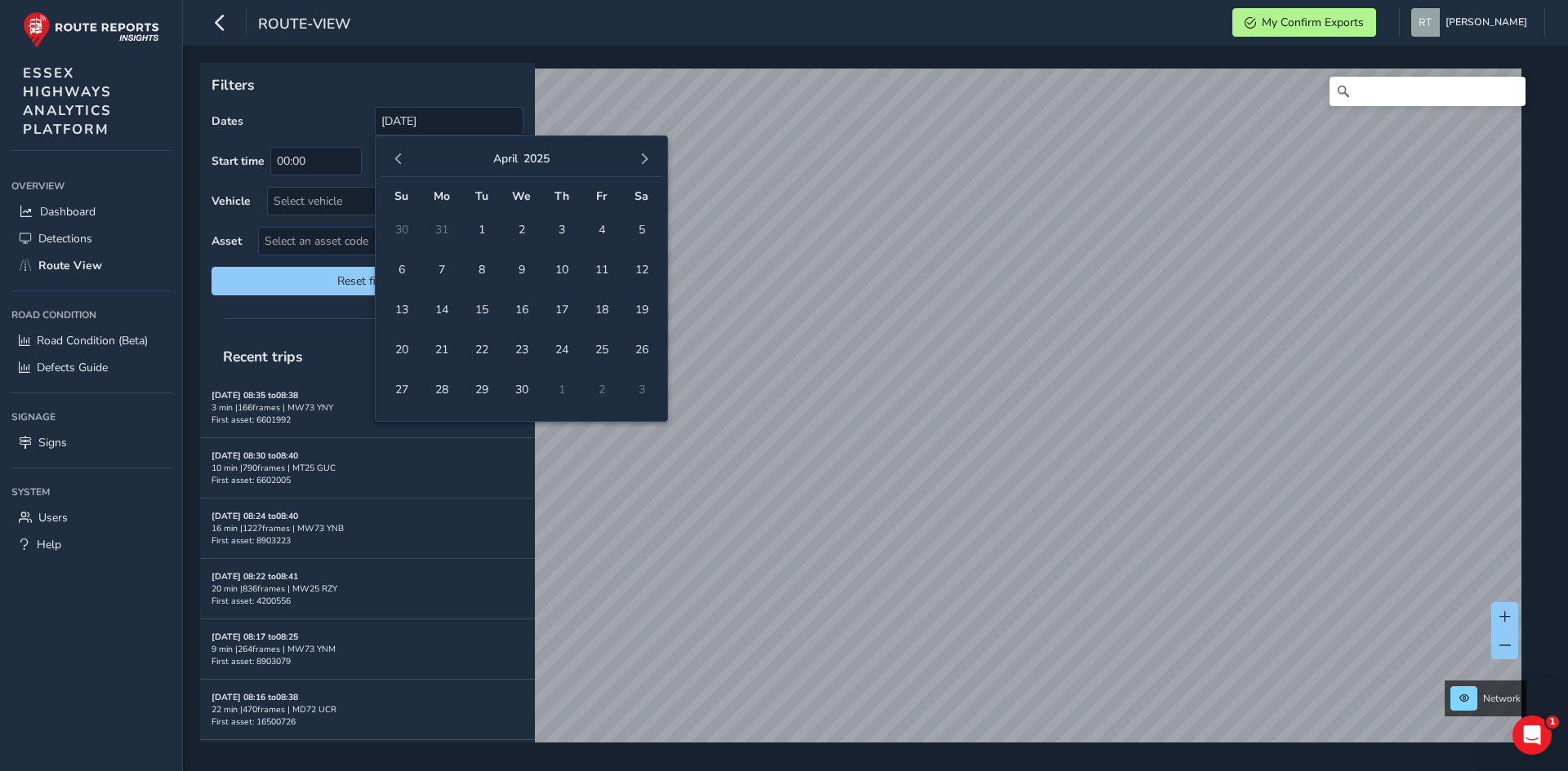
click at [638, 169] on button "button" at bounding box center [644, 158] width 23 height 23
click at [643, 316] on span "16" at bounding box center [642, 310] width 29 height 29
type input "[DATE] - [DATE]"
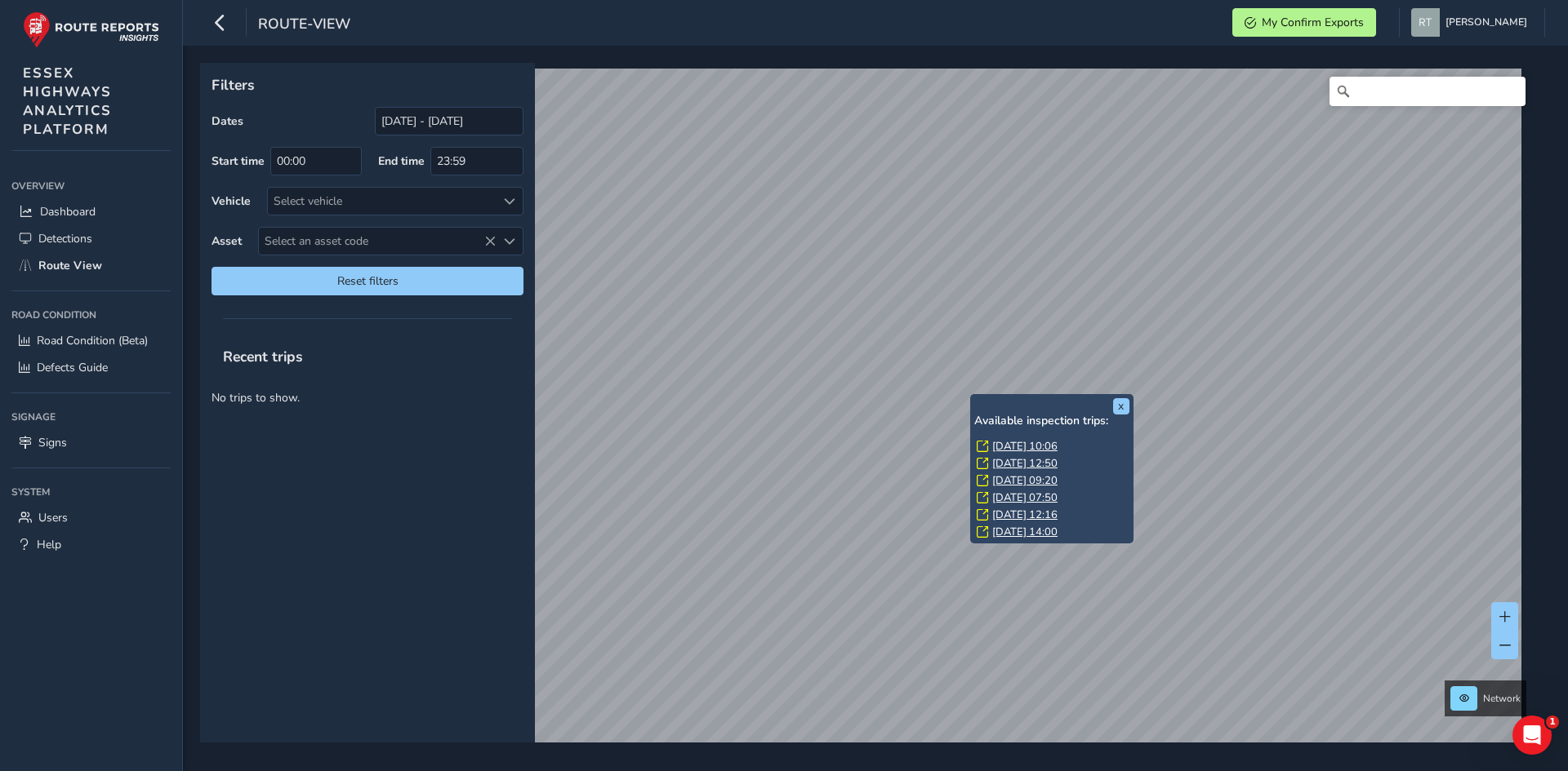
click at [1002, 444] on link "[DATE] 10:06" at bounding box center [1025, 446] width 65 height 14
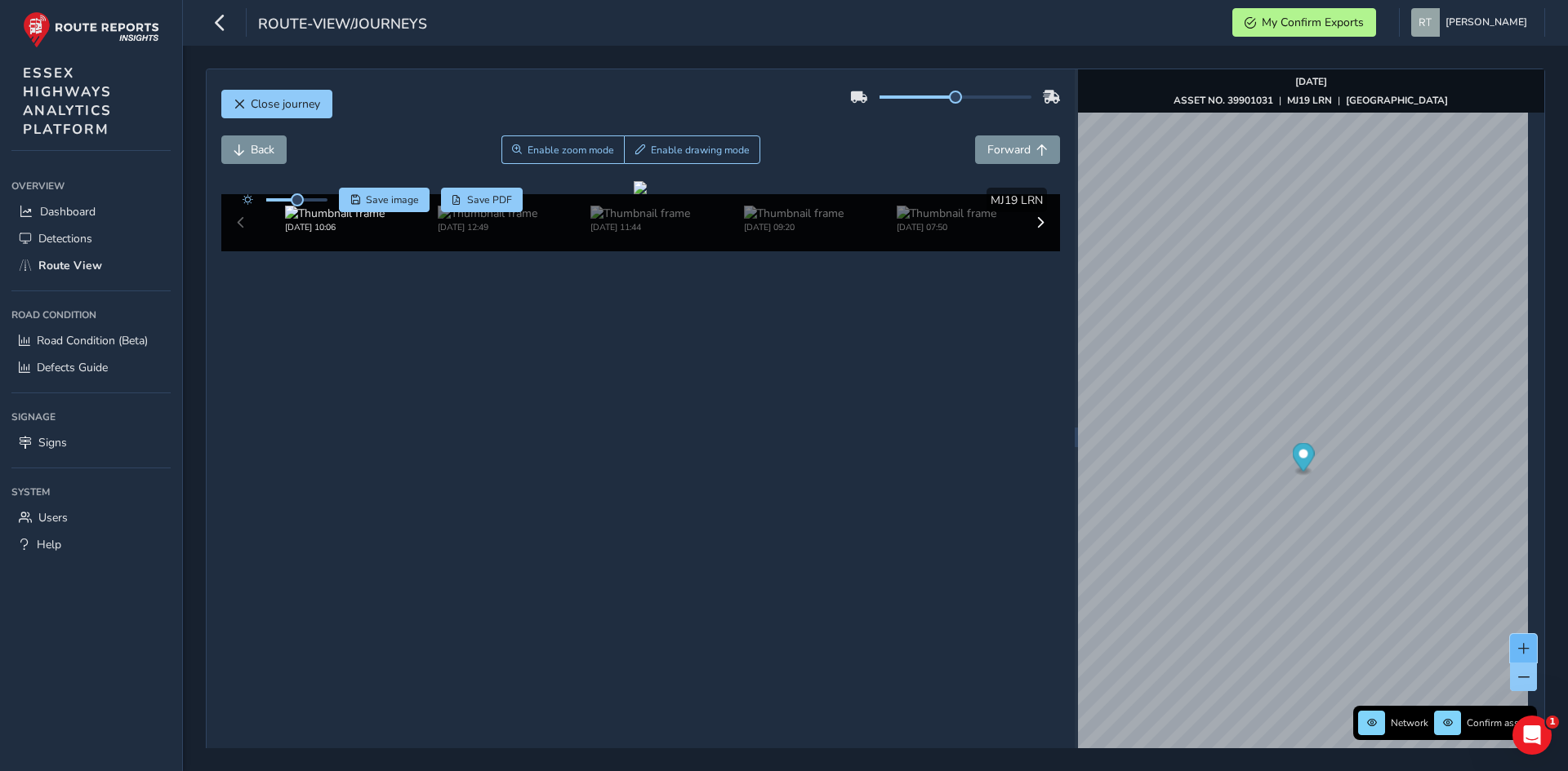
click at [1518, 649] on span at bounding box center [1524, 649] width 12 height 12
click at [1512, 687] on button at bounding box center [1524, 677] width 27 height 29
click at [646, 195] on div at bounding box center [640, 187] width 13 height 13
drag, startPoint x: 296, startPoint y: 202, endPoint x: 338, endPoint y: 204, distance: 42.0
click at [338, 204] on div "Save image Save PDF" at bounding box center [378, 199] width 289 height 24
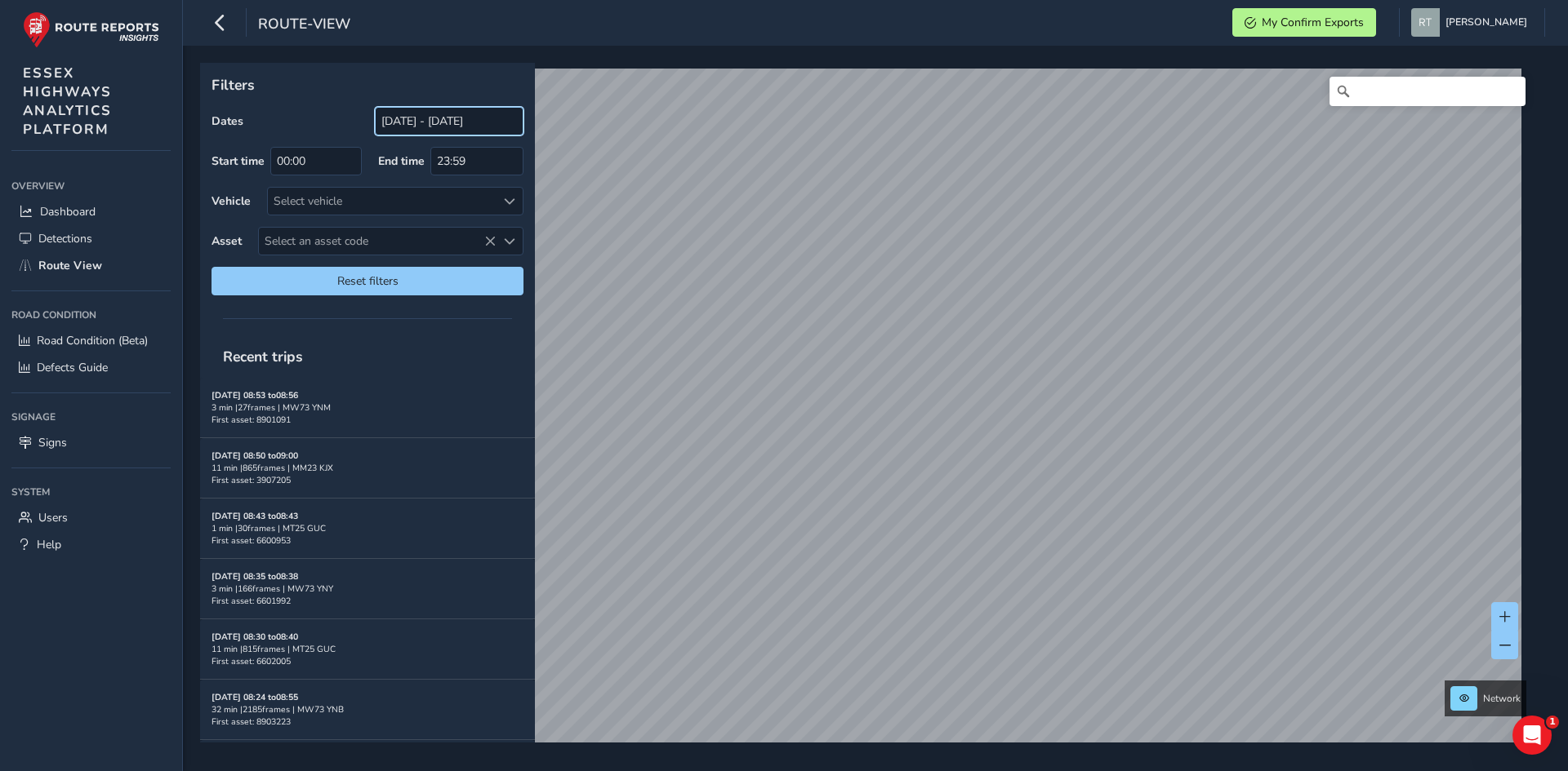
click at [404, 115] on input "[DATE] - [DATE]" at bounding box center [449, 121] width 148 height 29
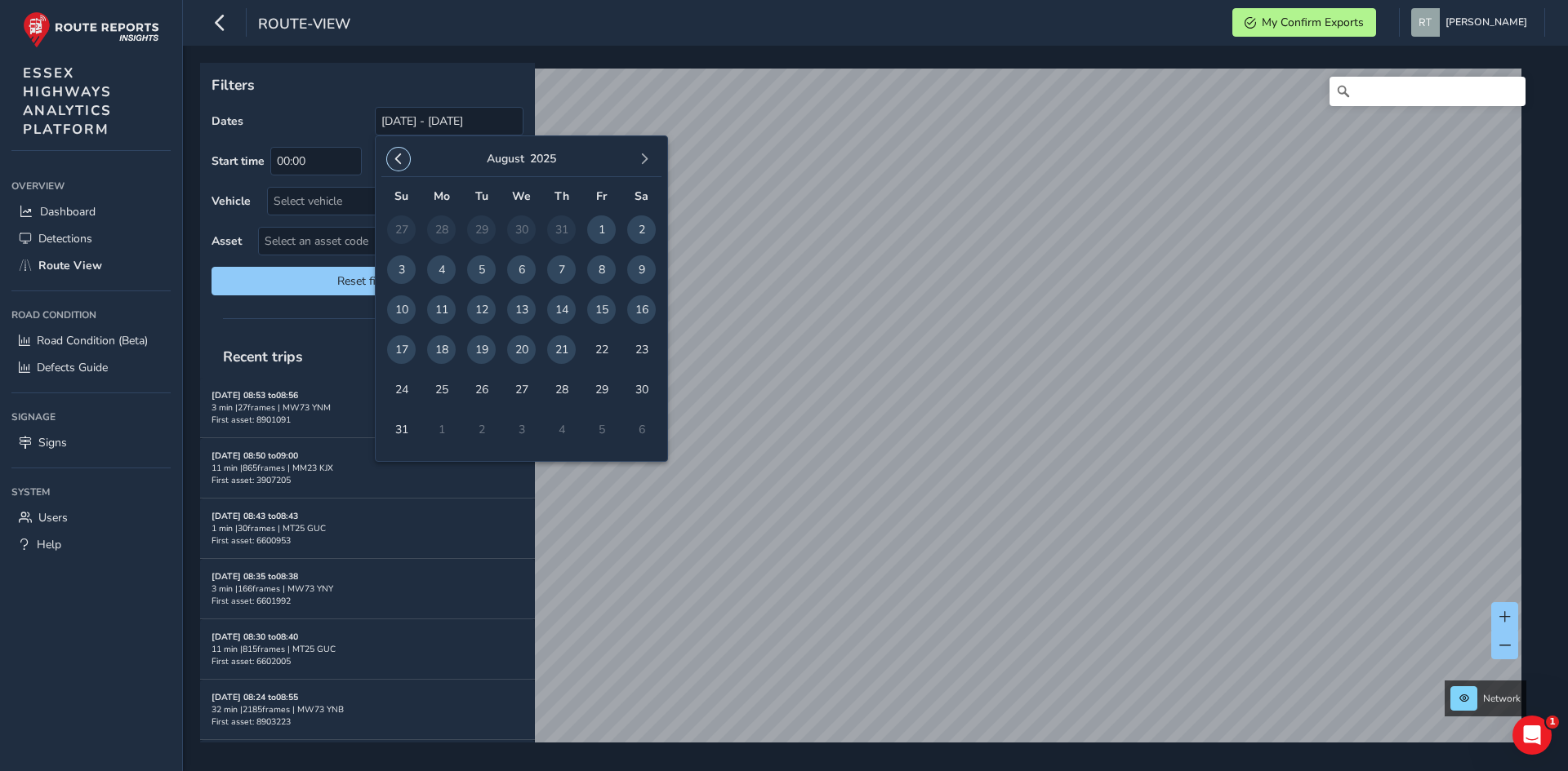
click at [397, 159] on span "button" at bounding box center [398, 159] width 12 height 12
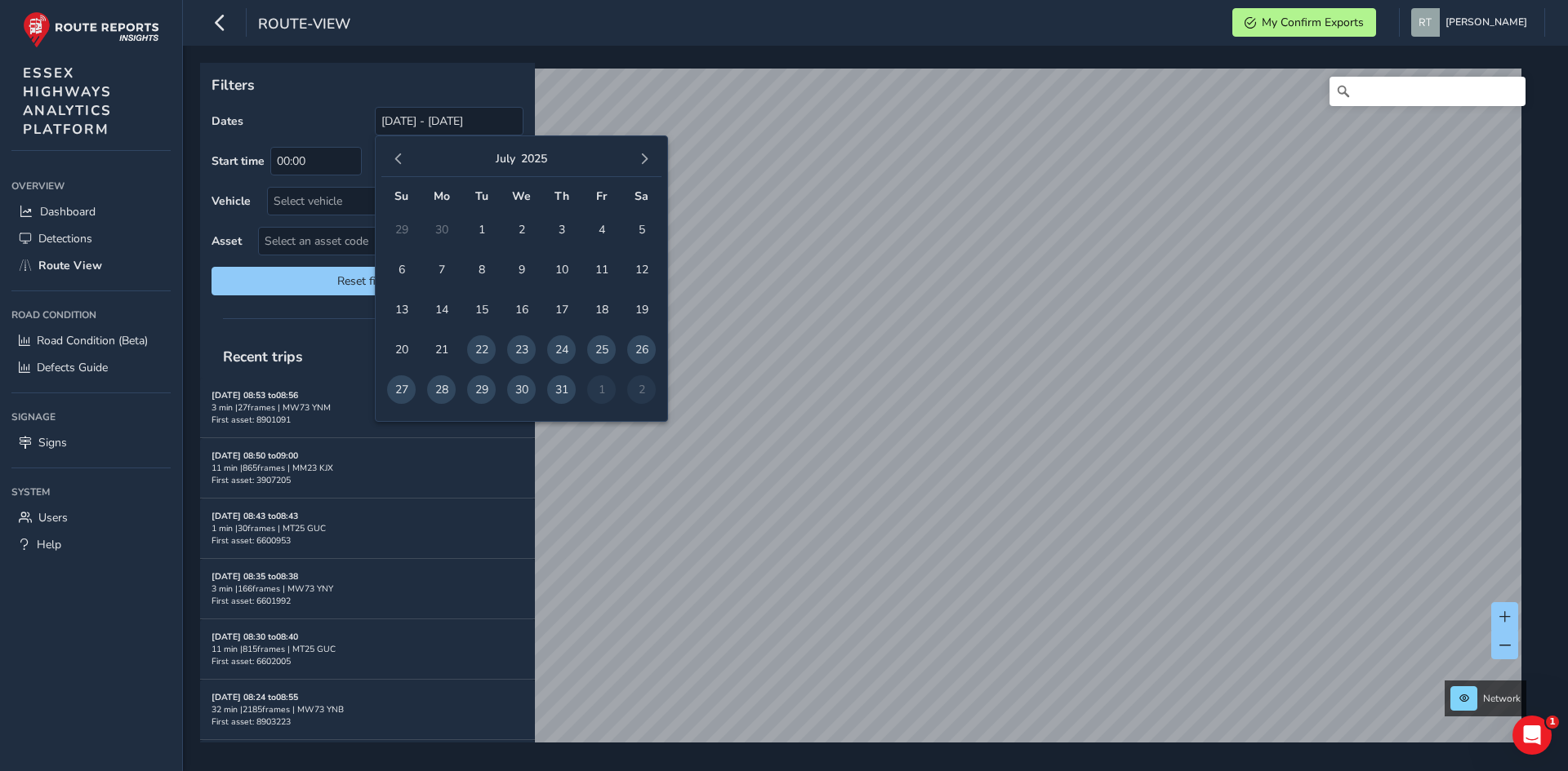
click at [397, 159] on span "button" at bounding box center [398, 159] width 12 height 12
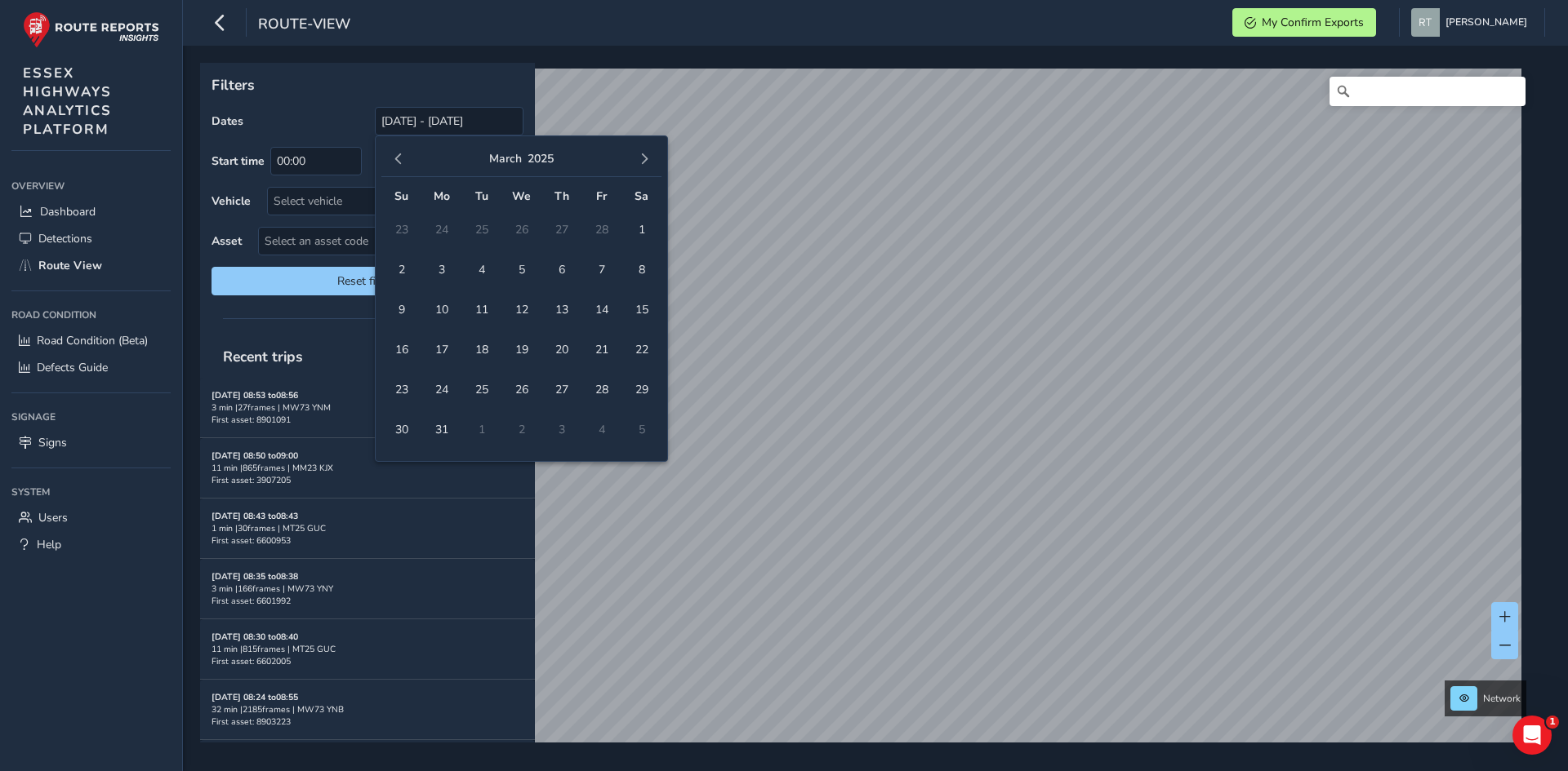
click at [397, 159] on span "button" at bounding box center [398, 159] width 12 height 12
click at [523, 236] on span "1" at bounding box center [521, 230] width 29 height 29
click at [639, 167] on button "button" at bounding box center [644, 158] width 23 height 23
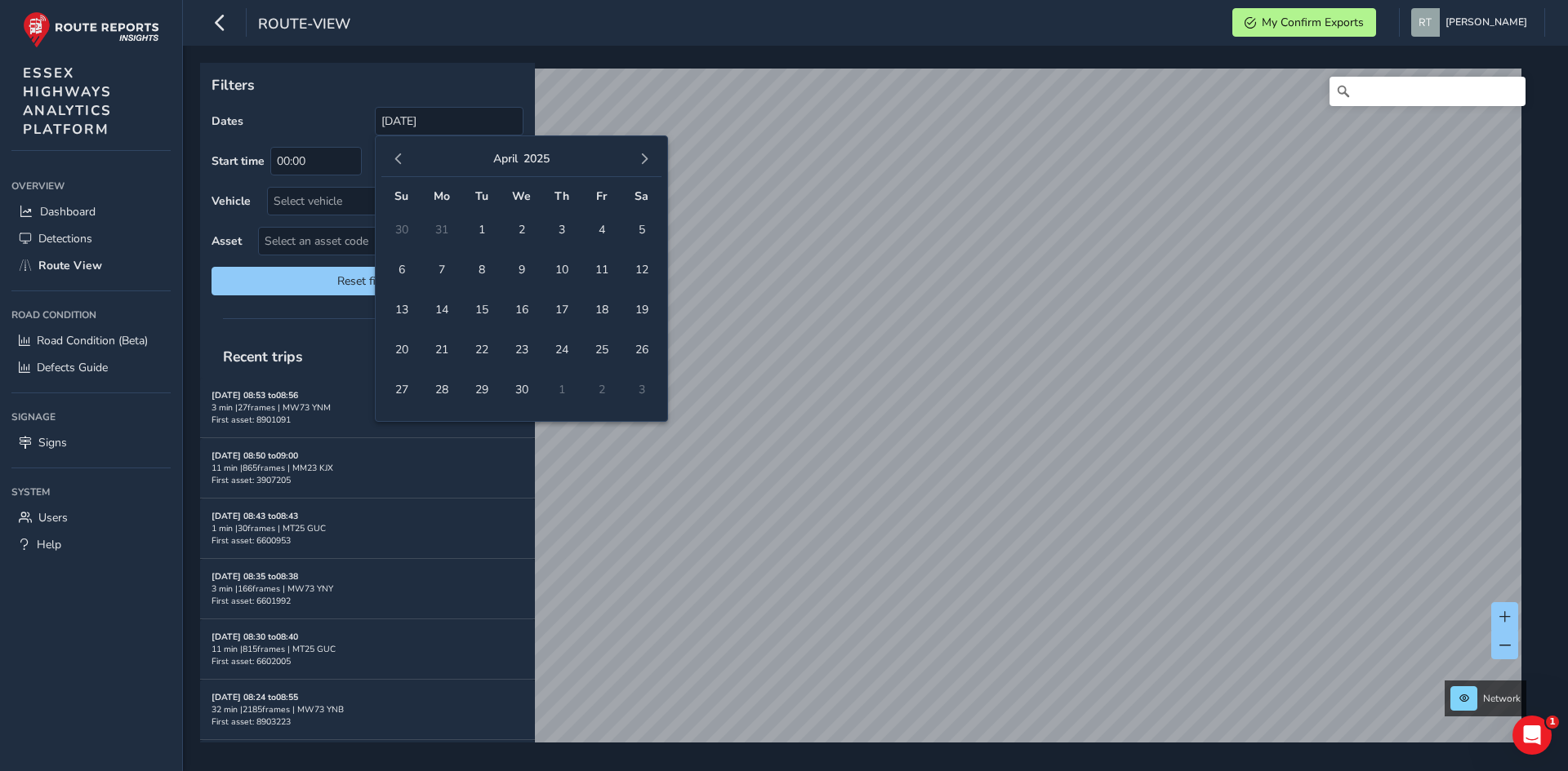
click at [639, 167] on button "button" at bounding box center [644, 158] width 23 height 23
click at [643, 354] on span "23" at bounding box center [642, 350] width 29 height 29
type input "01/01/2025 - 23/08/2025"
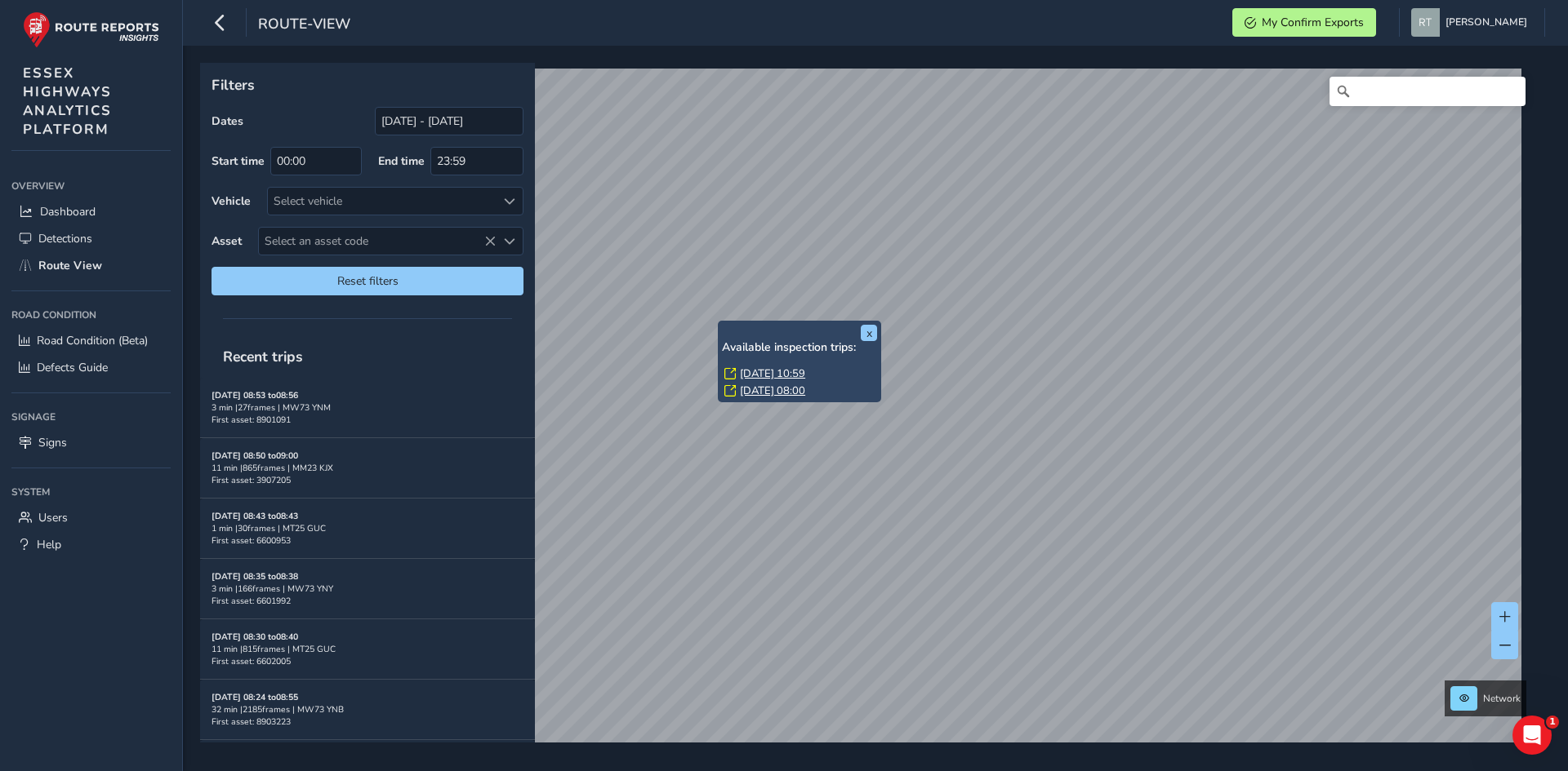
click at [770, 374] on link "Mon, 2 Jun, 10:59" at bounding box center [772, 374] width 65 height 14
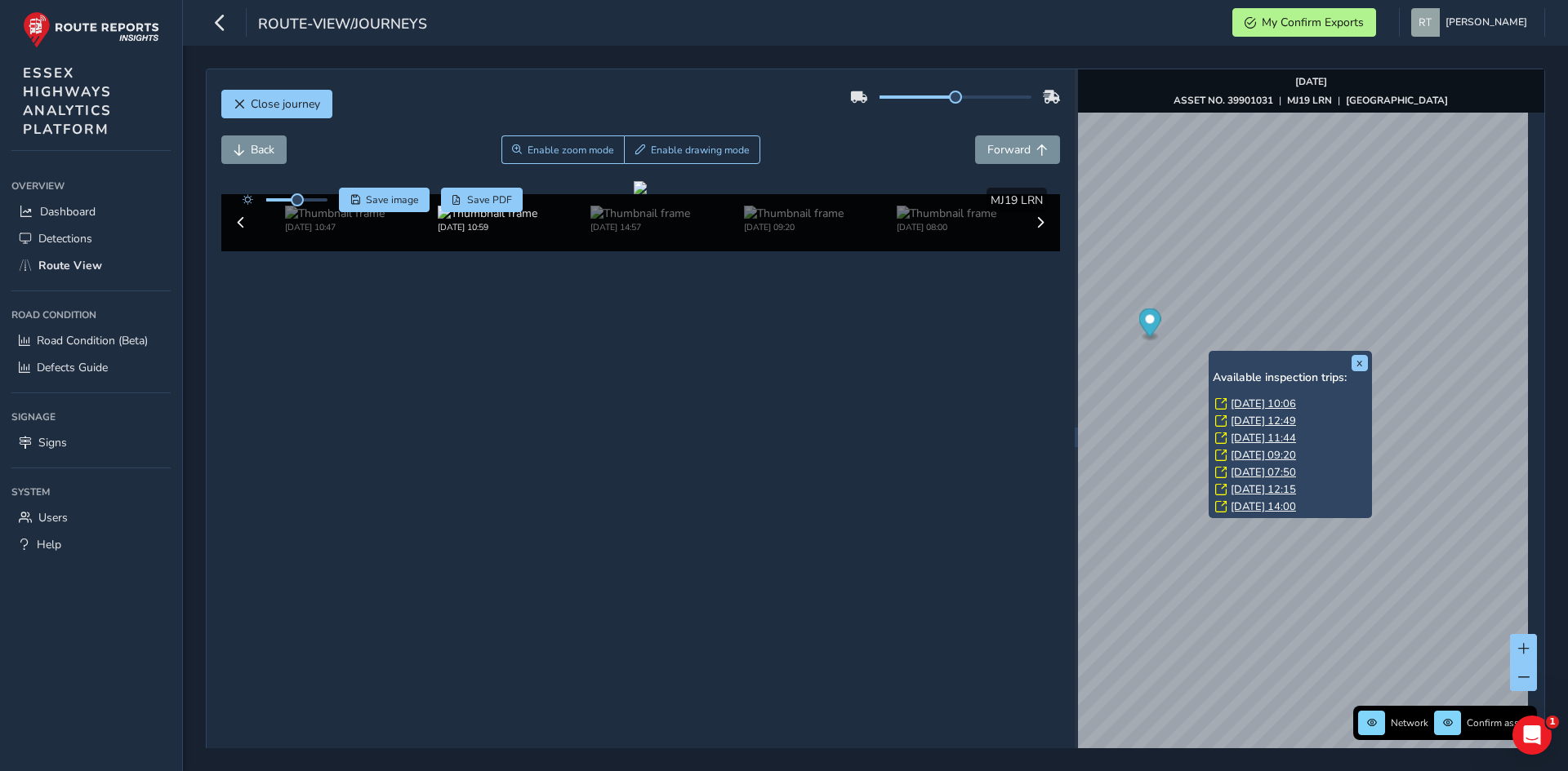
click at [1248, 405] on link "[DATE] 10:06" at bounding box center [1263, 404] width 65 height 14
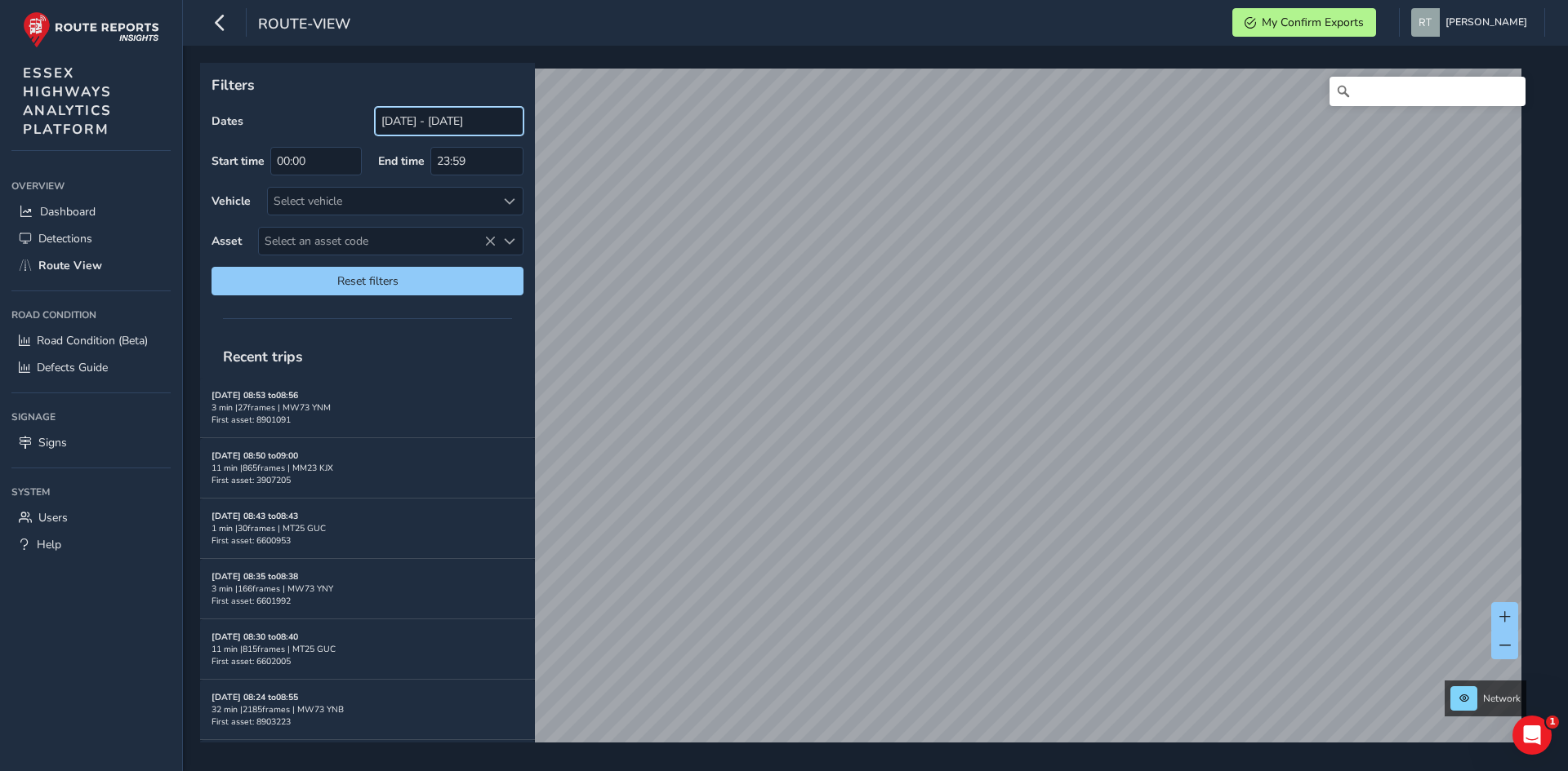
click at [393, 114] on input "[DATE] - [DATE]" at bounding box center [449, 121] width 148 height 29
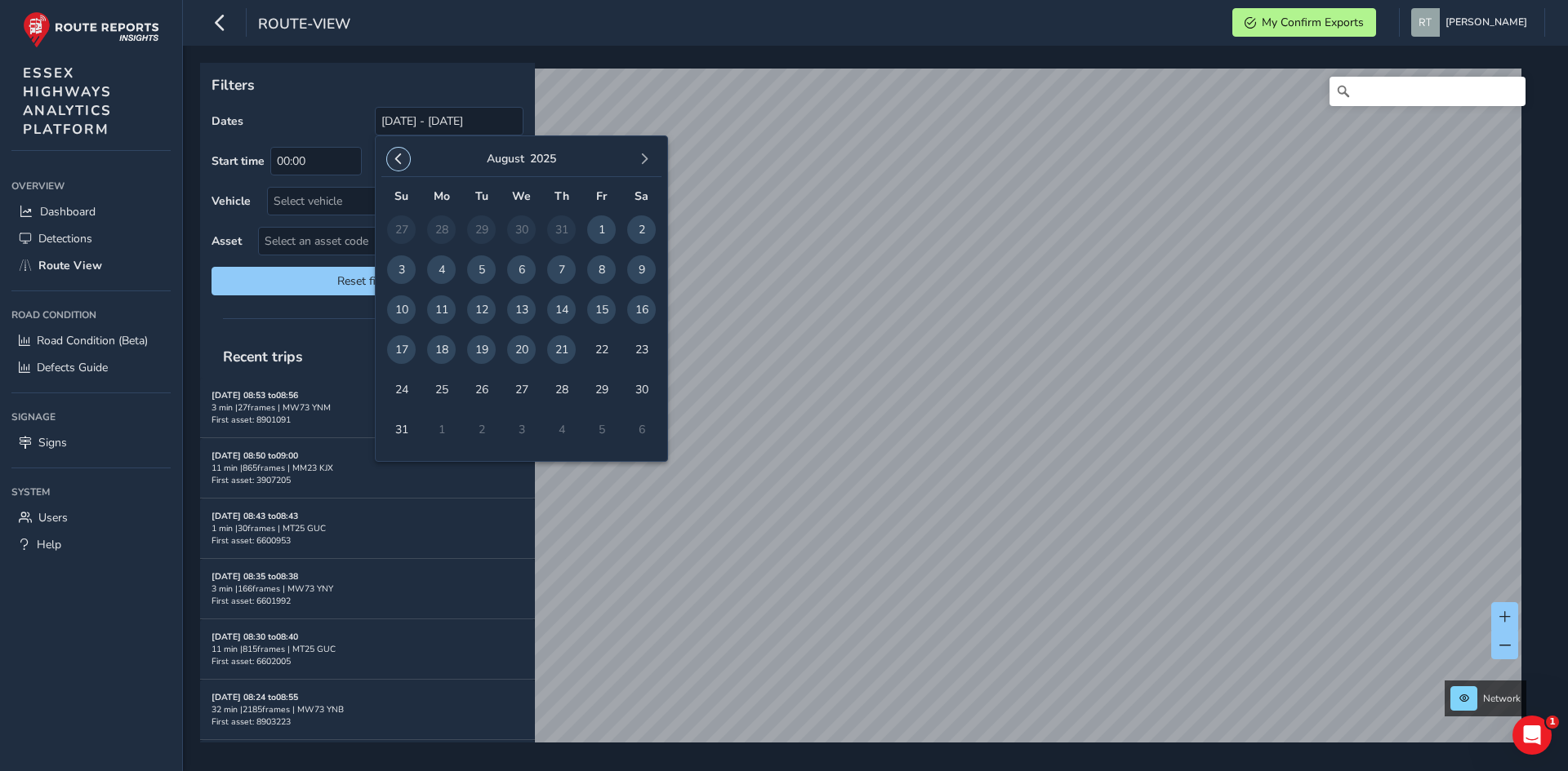
click at [400, 166] on button "button" at bounding box center [398, 158] width 23 height 23
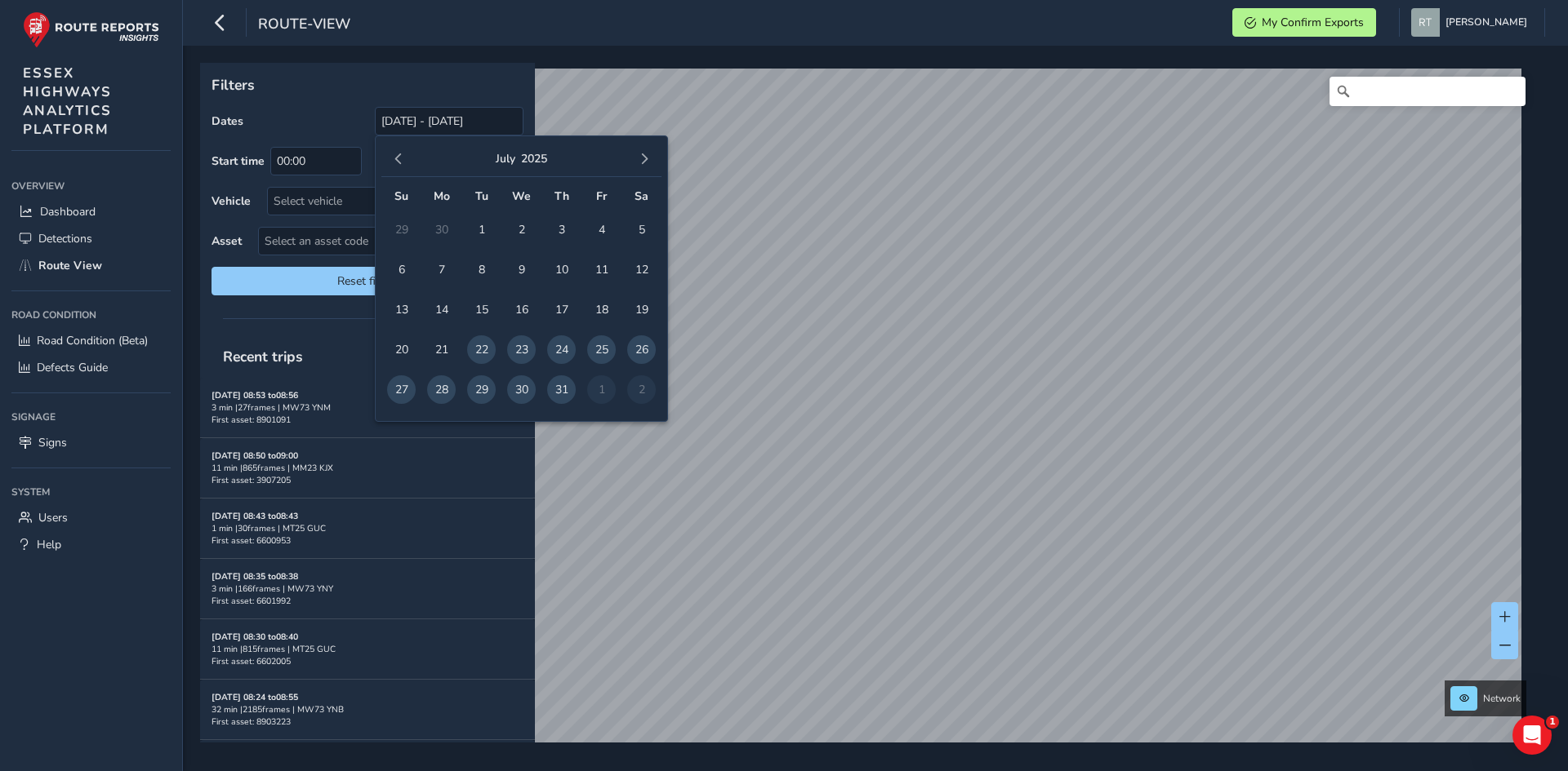
click at [400, 166] on button "button" at bounding box center [398, 158] width 23 height 23
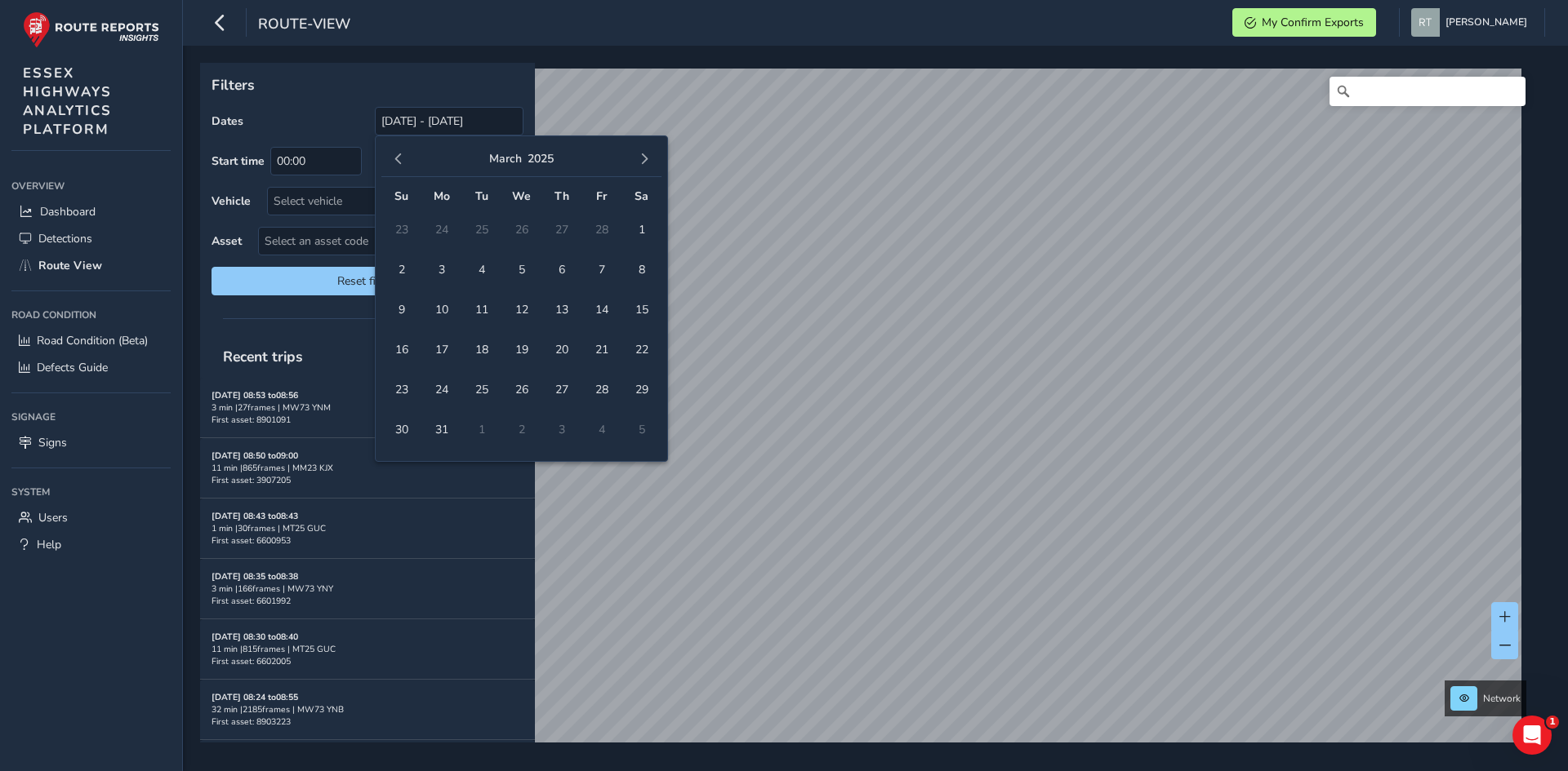
click at [400, 166] on button "button" at bounding box center [398, 158] width 23 height 23
click at [400, 165] on span "button" at bounding box center [398, 159] width 12 height 12
click at [507, 229] on span "1" at bounding box center [521, 230] width 29 height 29
click at [645, 167] on button "button" at bounding box center [644, 158] width 23 height 23
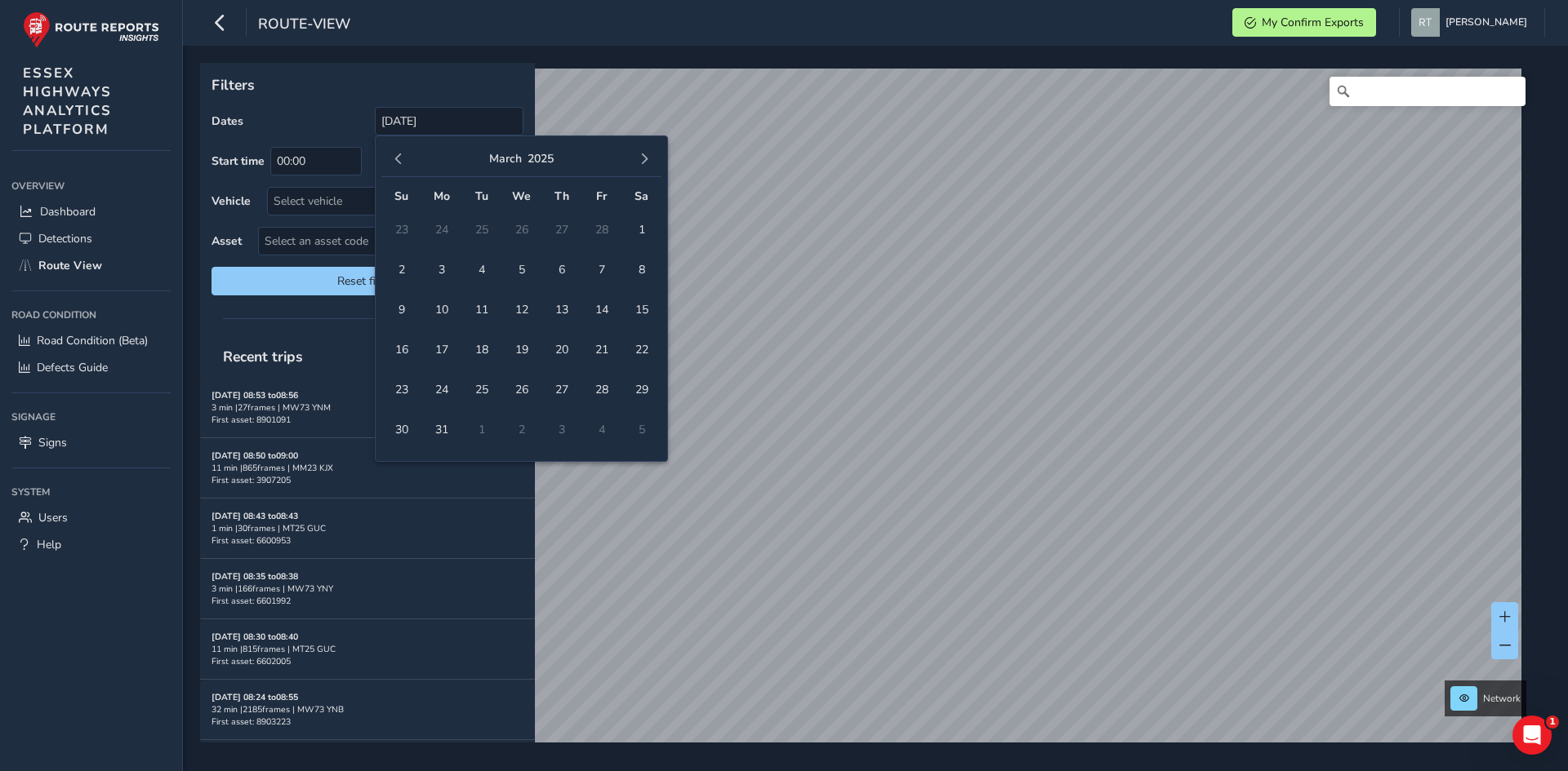
click at [645, 167] on button "button" at bounding box center [644, 158] width 23 height 23
click at [637, 298] on span "16" at bounding box center [642, 310] width 29 height 29
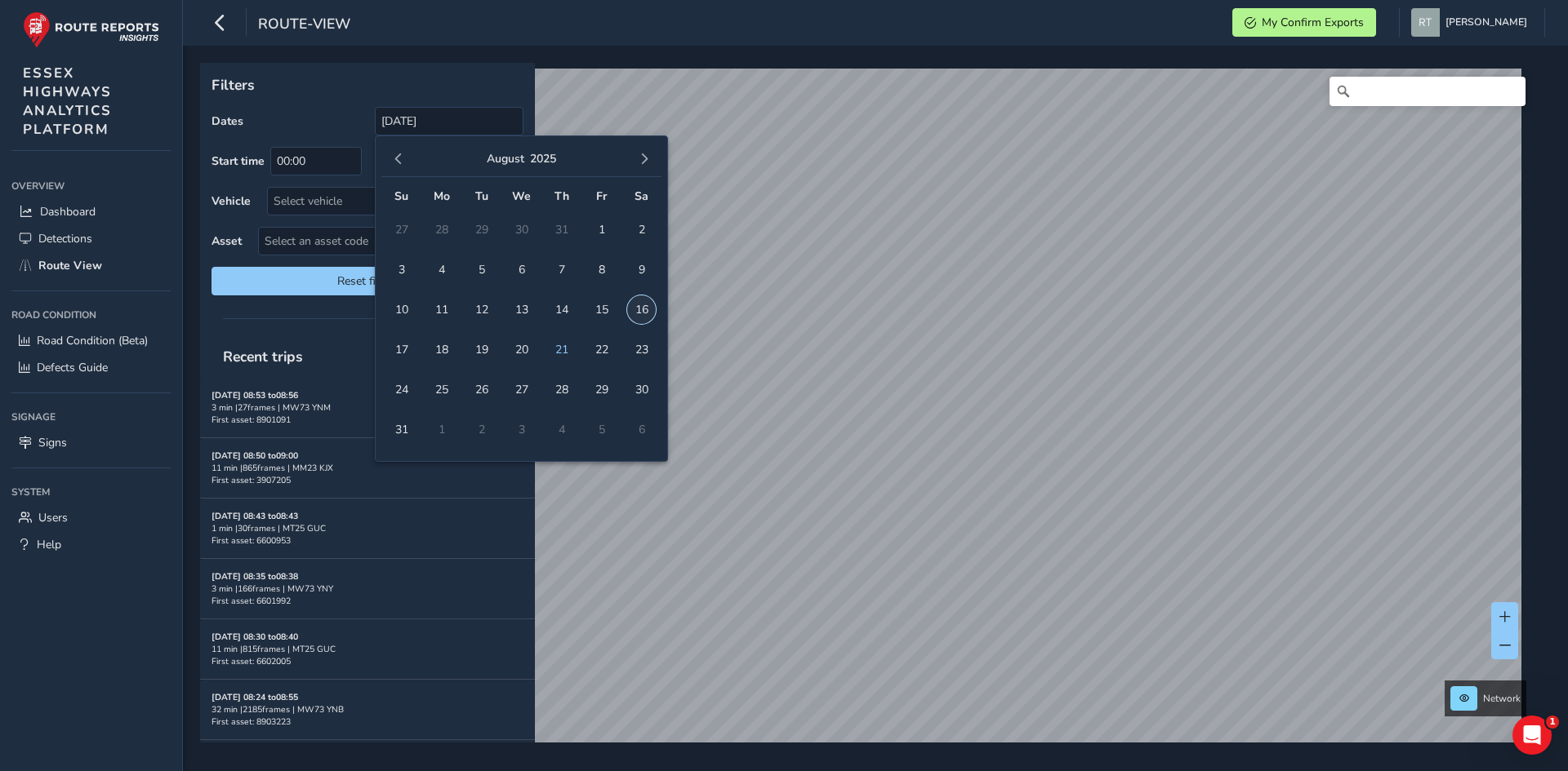
type input "[DATE] - [DATE]"
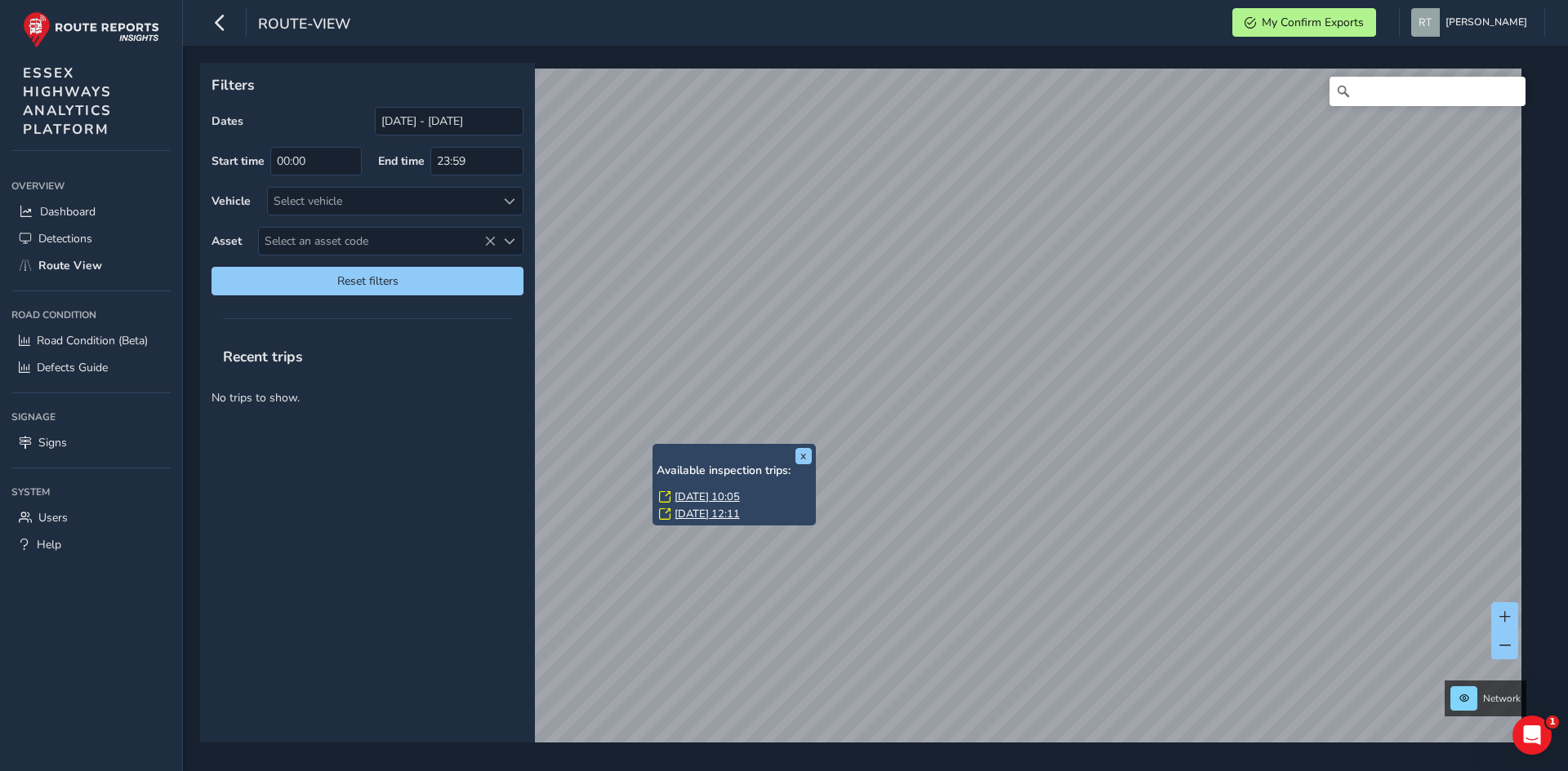
click at [682, 496] on link "[DATE] 10:05" at bounding box center [707, 497] width 65 height 14
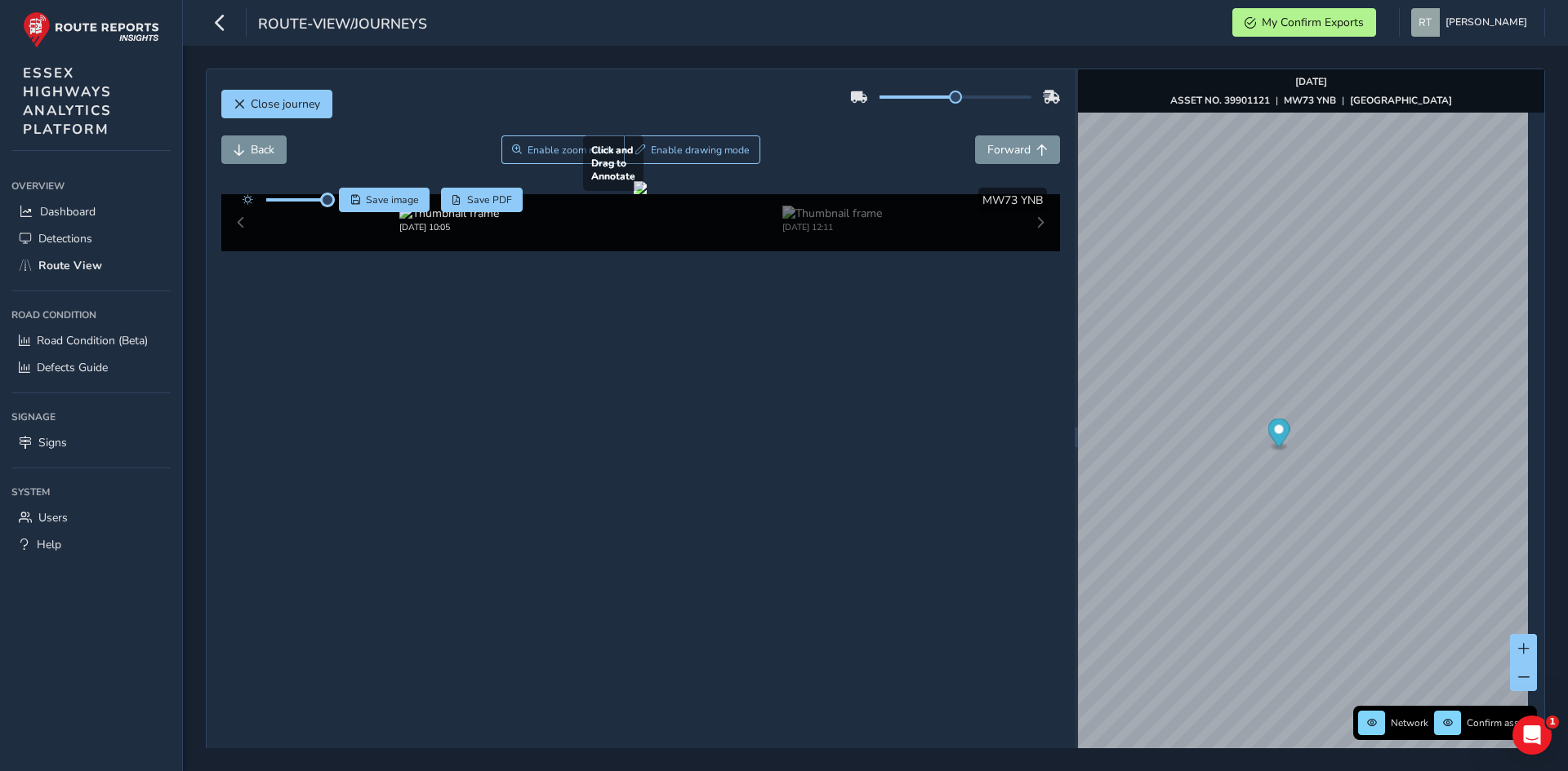
drag, startPoint x: 301, startPoint y: 204, endPoint x: 338, endPoint y: 217, distance: 39.2
click at [337, 214] on div "Click and Drag to Annotate [DATE] 10:05 [DATE] 12:11 Save image Save PDF Hide d…" at bounding box center [640, 216] width 839 height 71
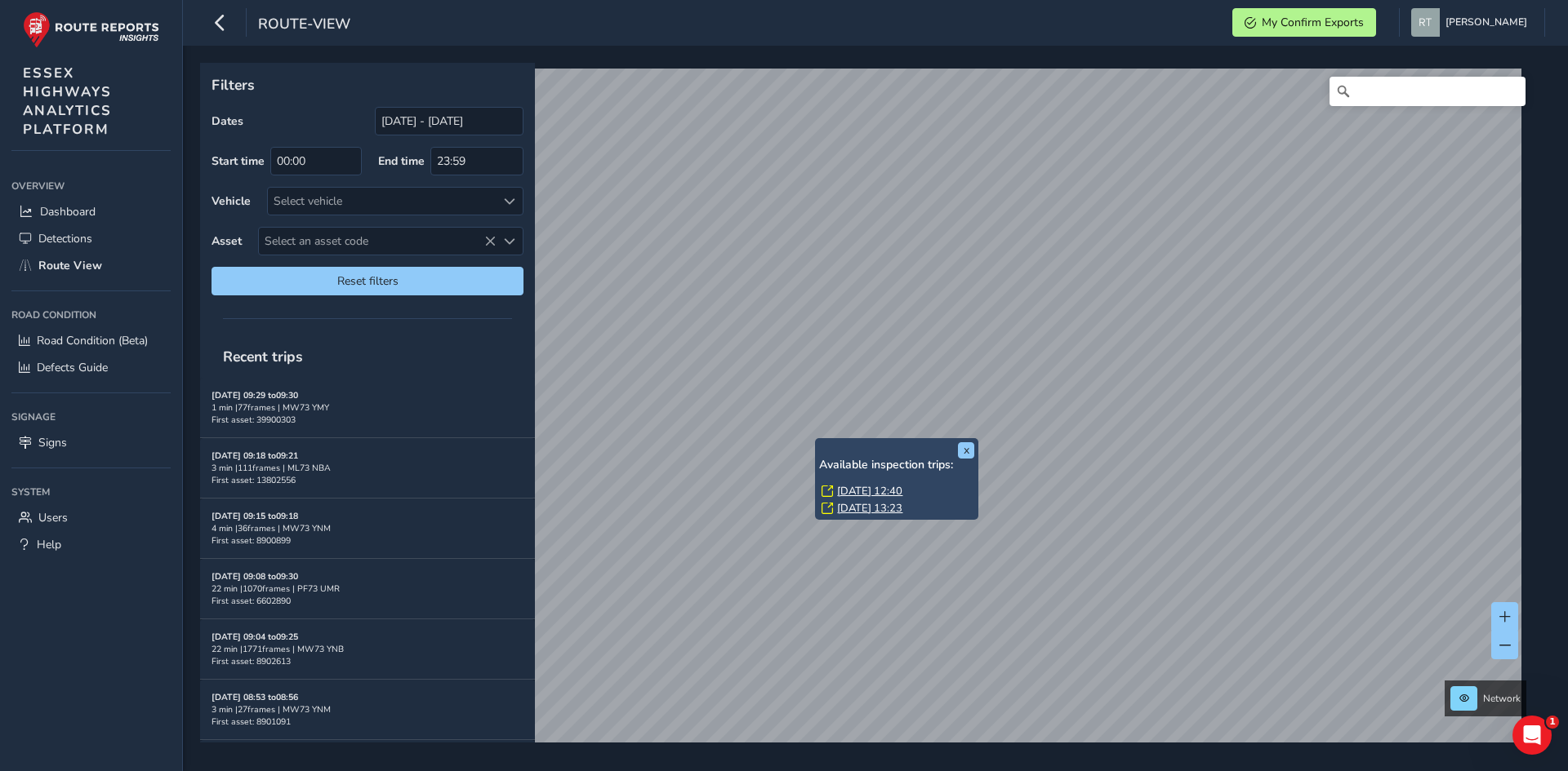
click at [881, 491] on link "Thu, 14 Aug, 12:40" at bounding box center [870, 491] width 65 height 14
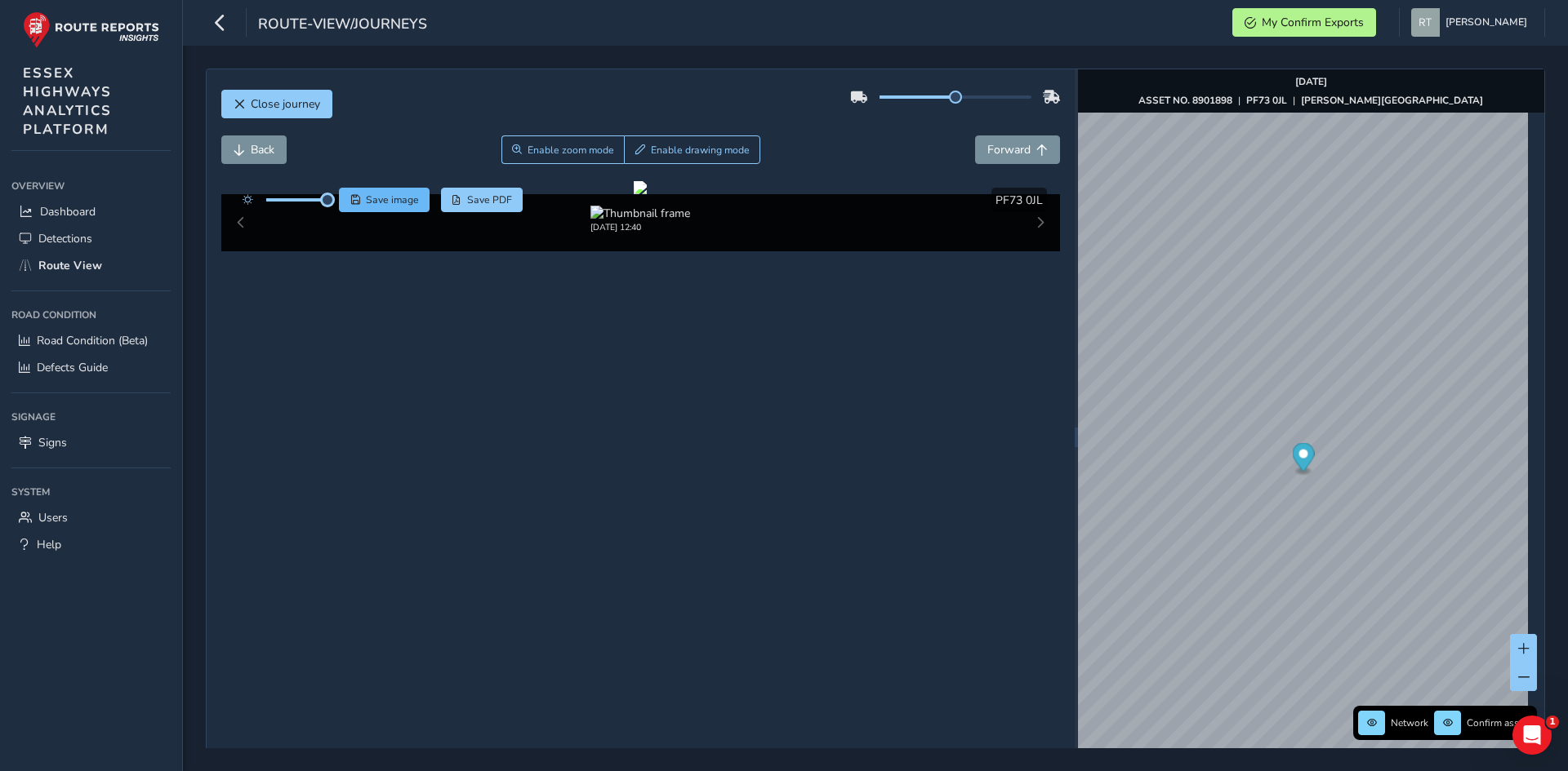
drag, startPoint x: 298, startPoint y: 200, endPoint x: 343, endPoint y: 195, distance: 45.3
click at [343, 195] on div "Save image Save PDF" at bounding box center [378, 199] width 289 height 24
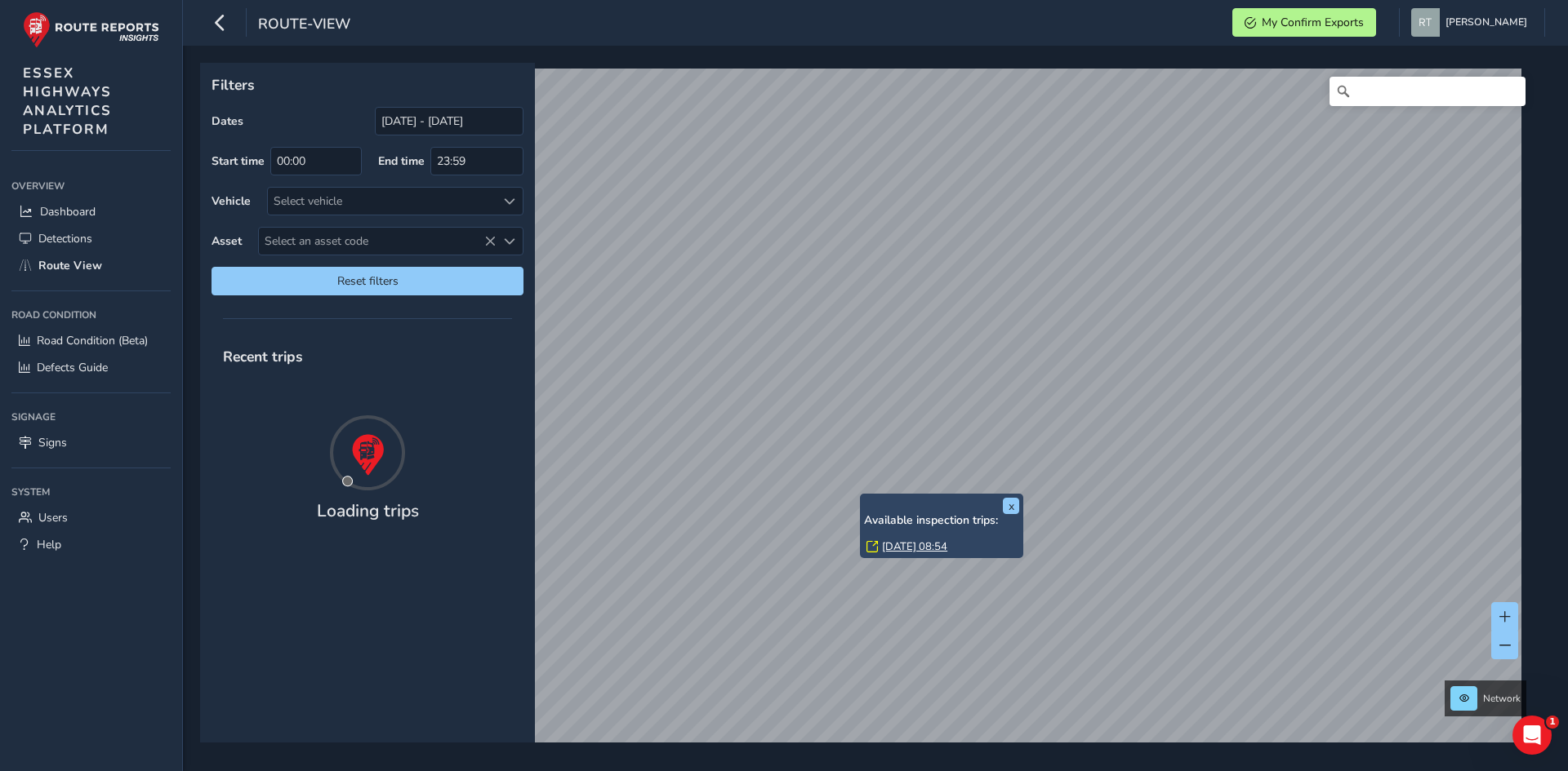
click at [890, 553] on link "[DATE] 08:54" at bounding box center [914, 547] width 65 height 14
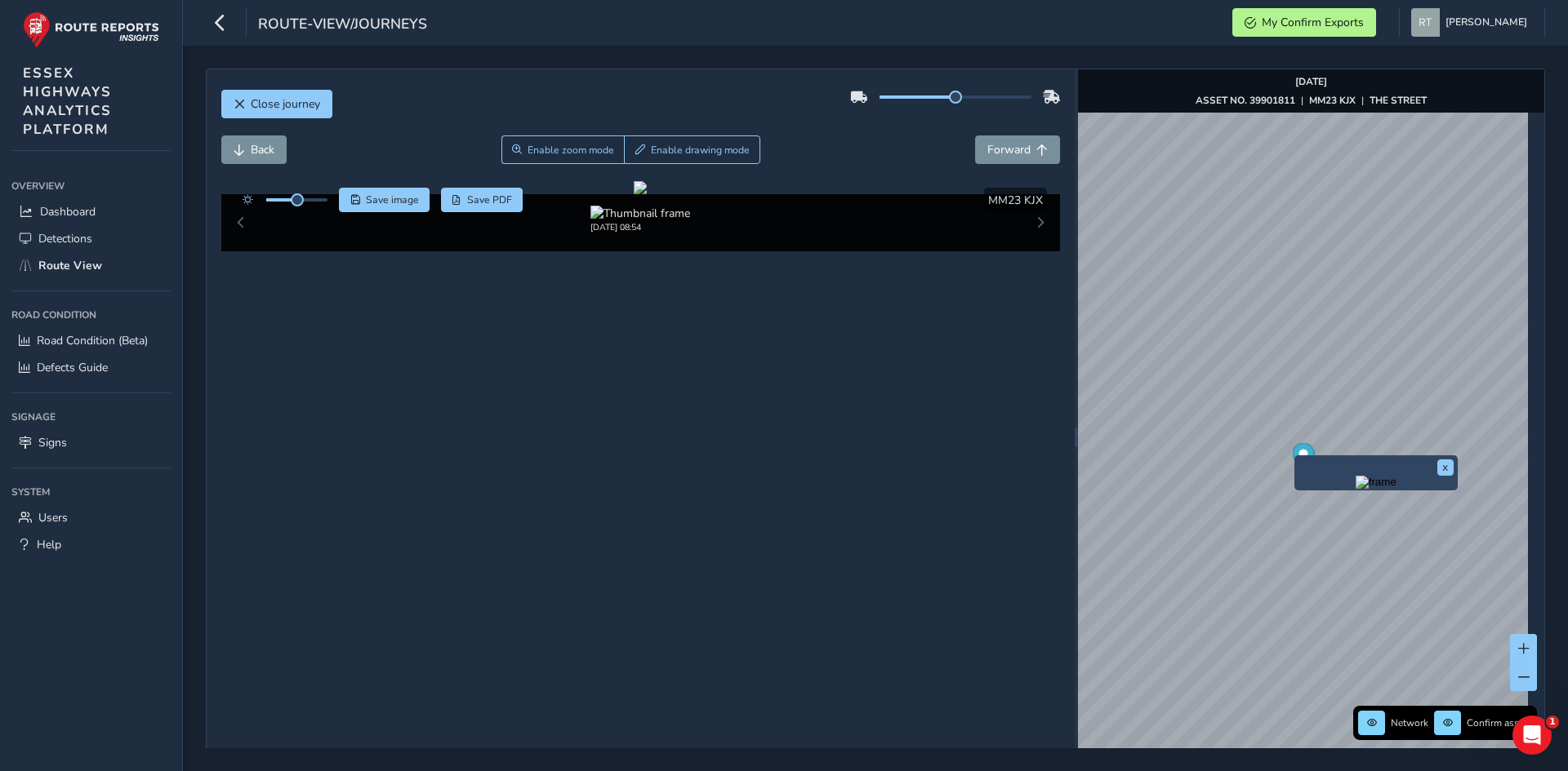
click at [1301, 456] on div "x" at bounding box center [1376, 472] width 163 height 35
